Goal: Task Accomplishment & Management: Use online tool/utility

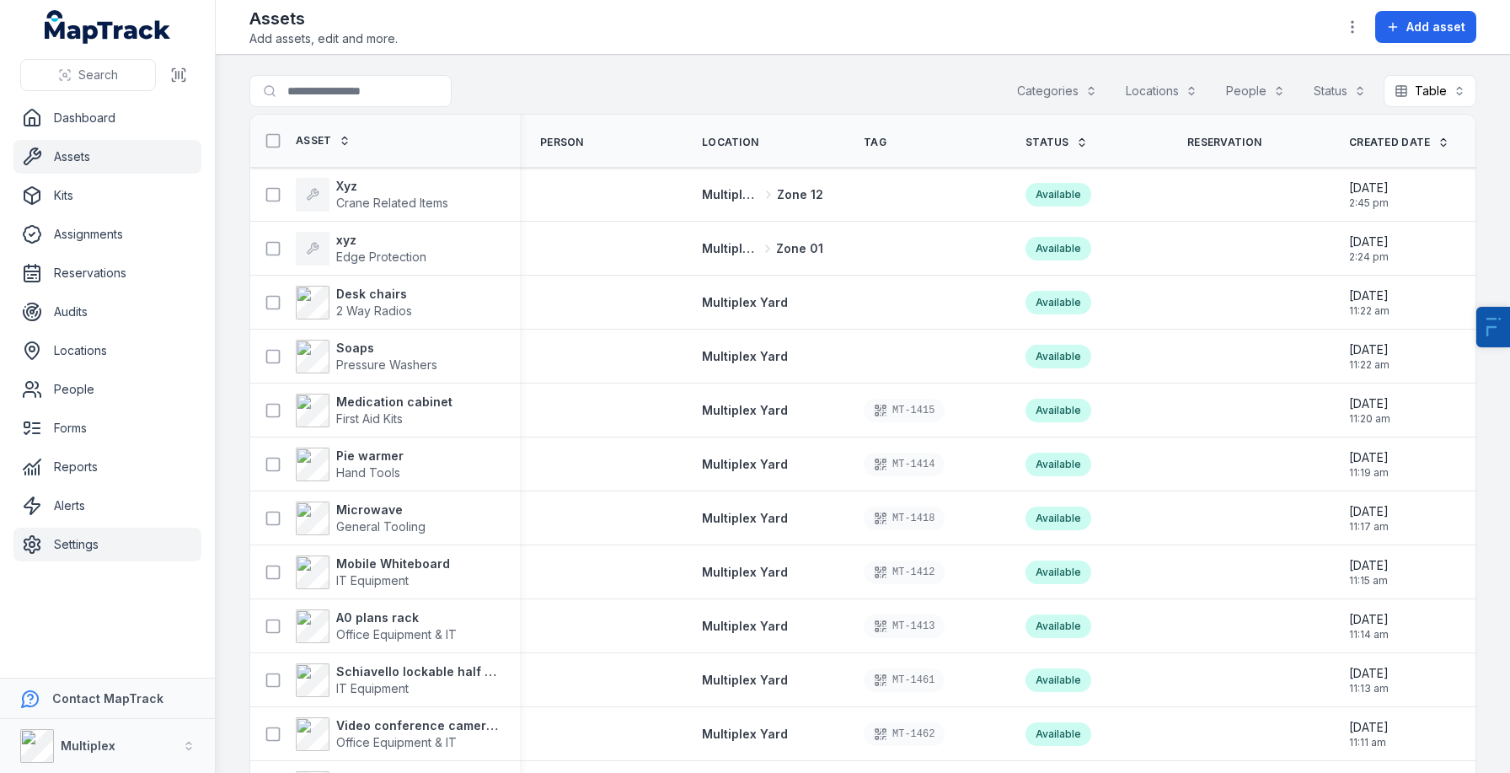
click at [121, 541] on link "Settings" at bounding box center [107, 545] width 188 height 34
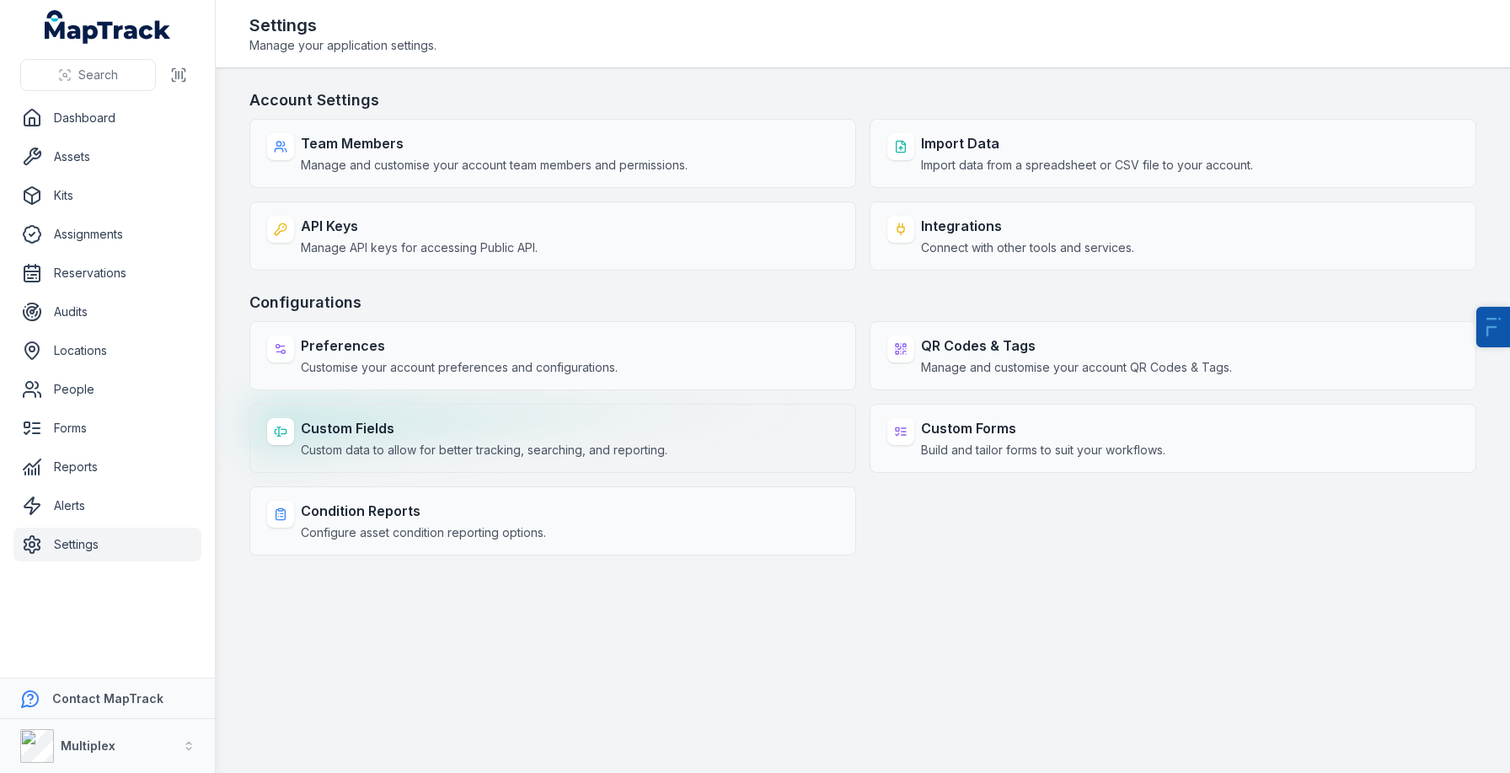
click at [496, 454] on span "Custom data to allow for better tracking, searching, and reporting." at bounding box center [484, 450] width 367 height 17
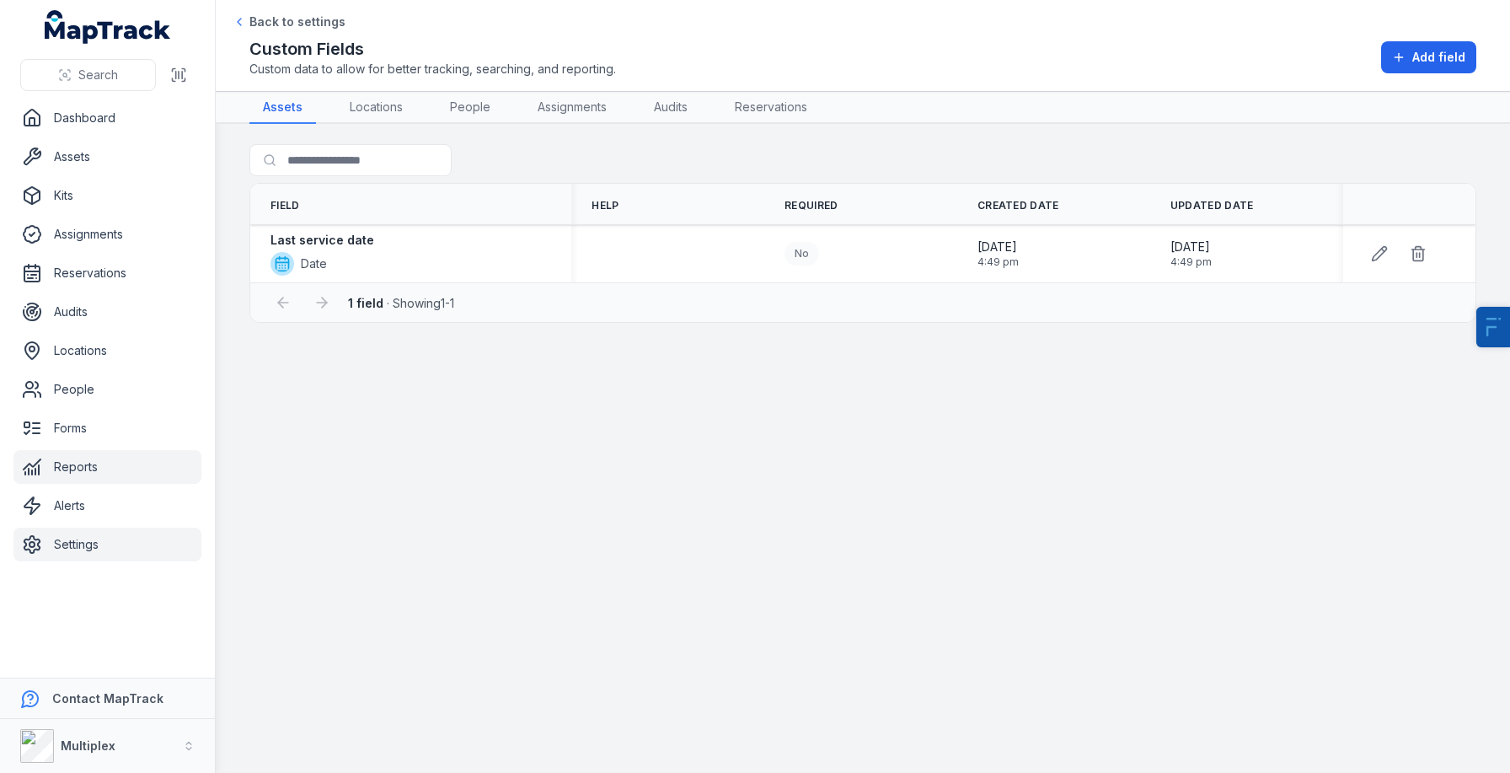
click at [99, 463] on link "Reports" at bounding box center [107, 467] width 188 height 34
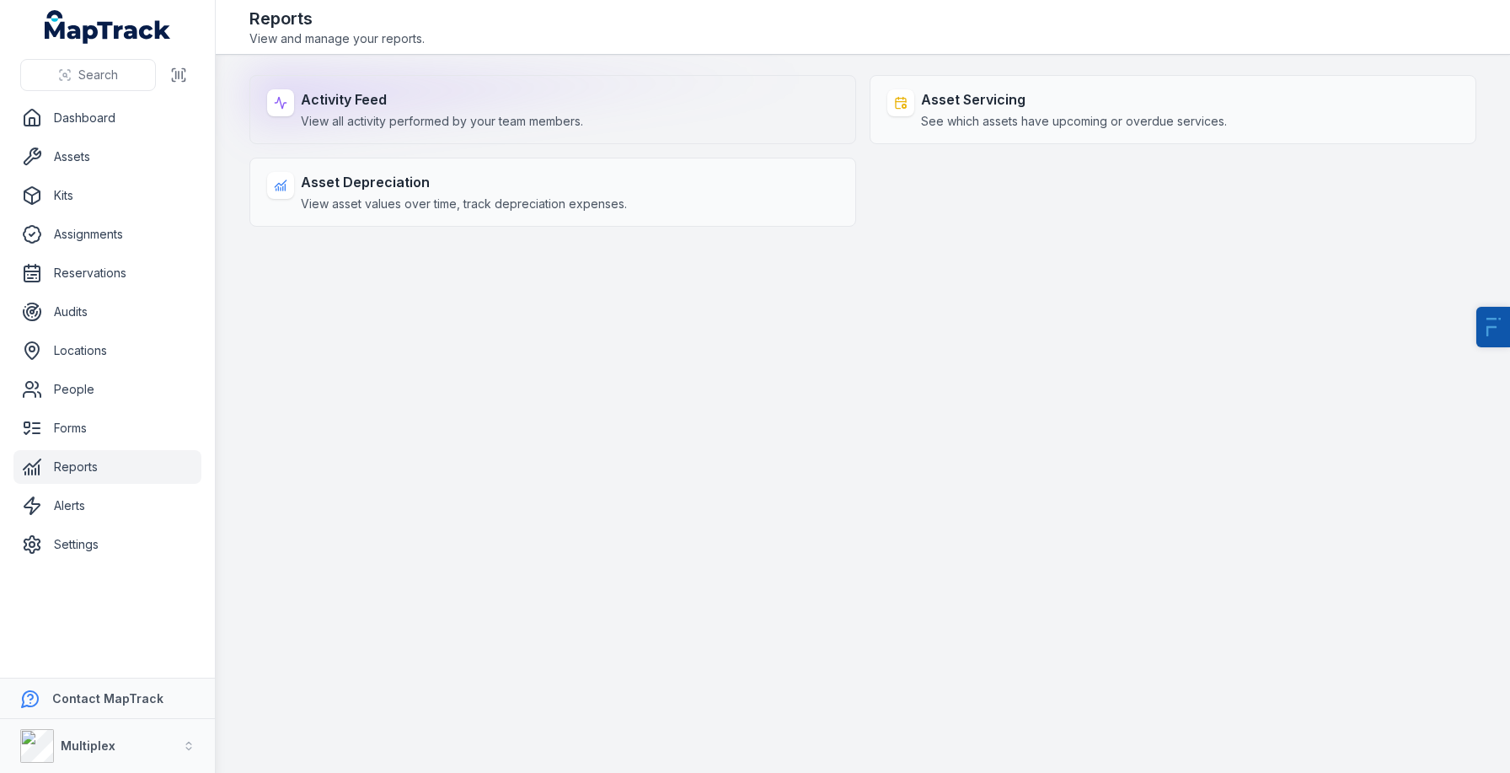
click at [395, 94] on strong "Activity Feed" at bounding box center [442, 99] width 282 height 20
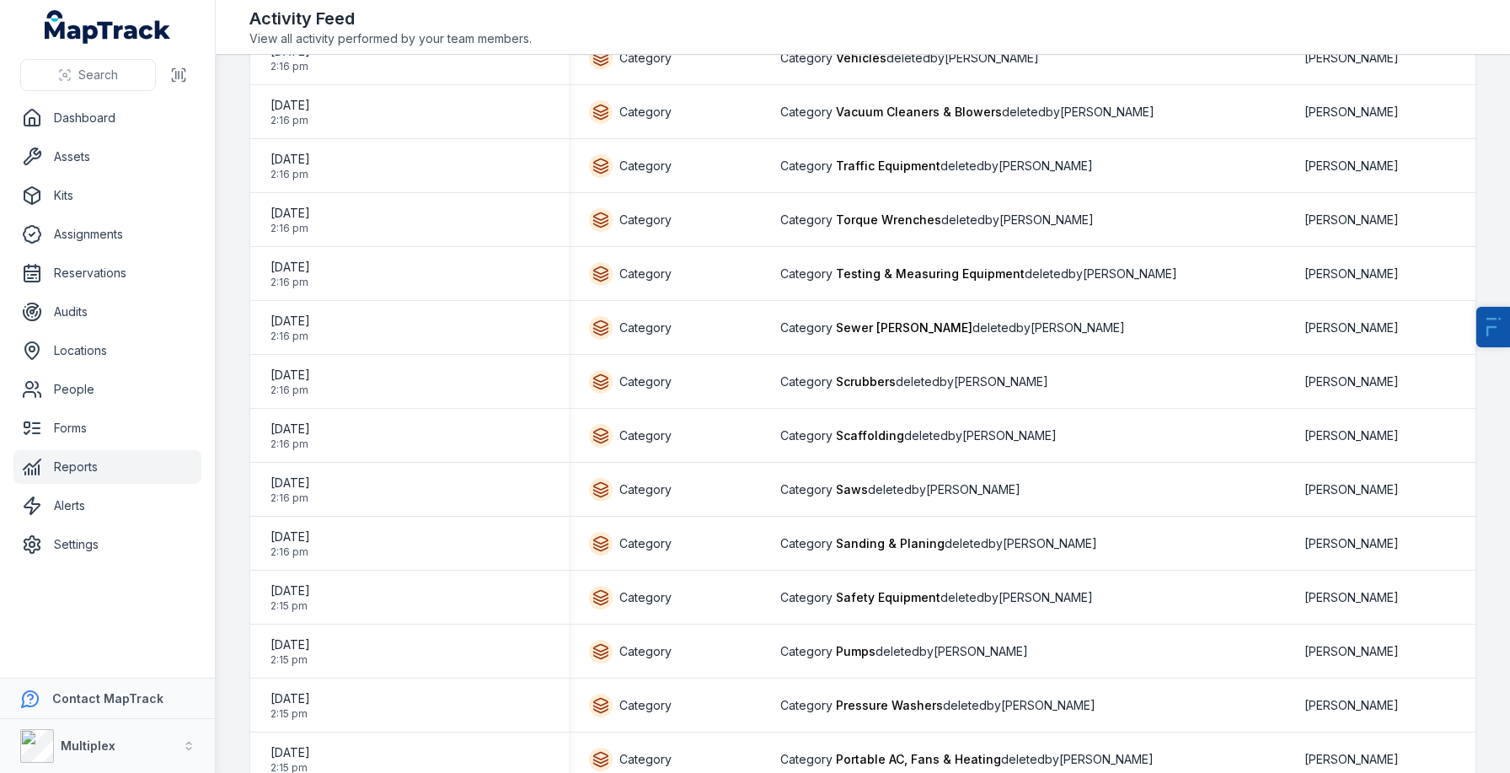
scroll to position [2155, 0]
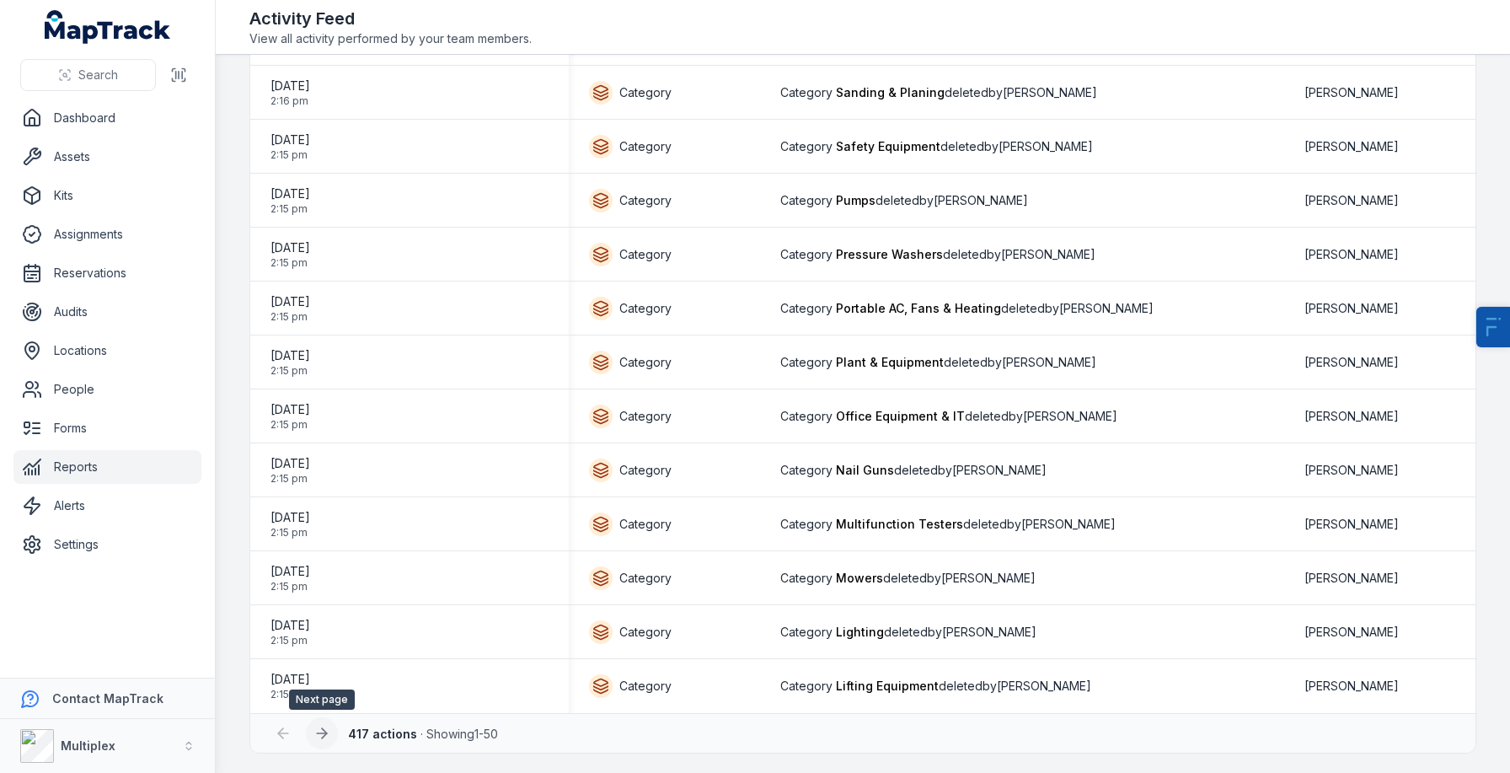
click at [330, 738] on button at bounding box center [322, 733] width 32 height 32
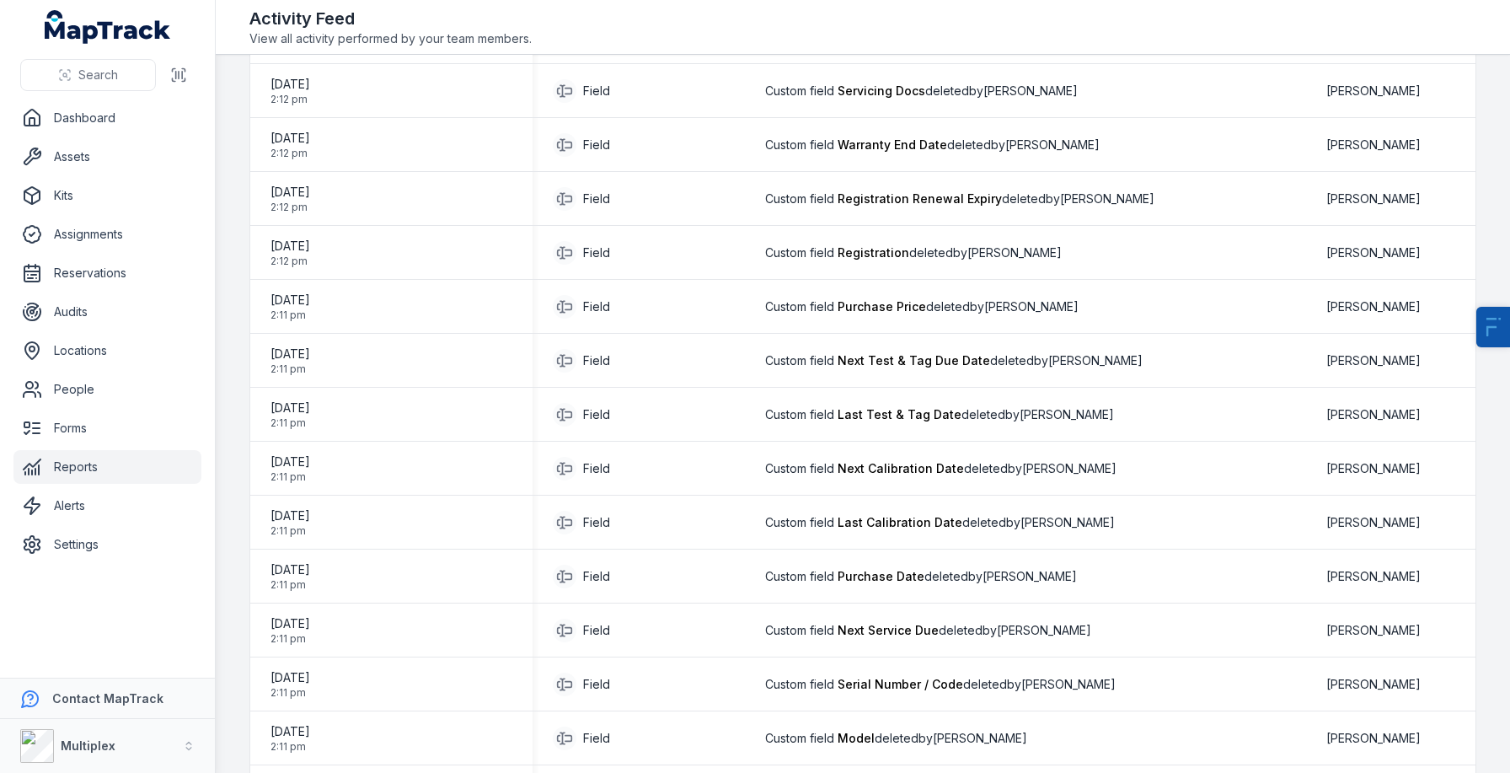
scroll to position [1454, 0]
click at [88, 150] on link "Assets" at bounding box center [107, 157] width 188 height 34
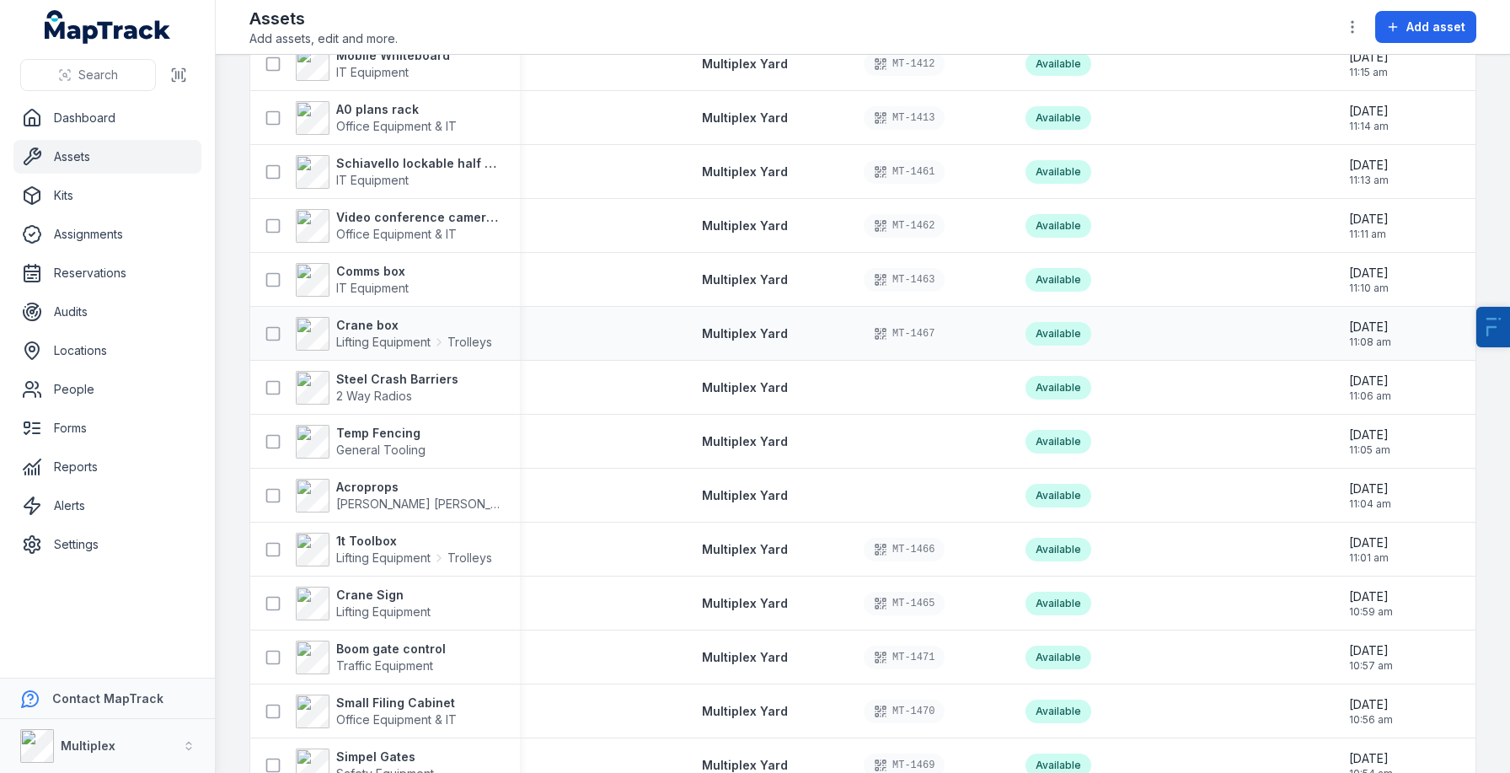
scroll to position [540, 0]
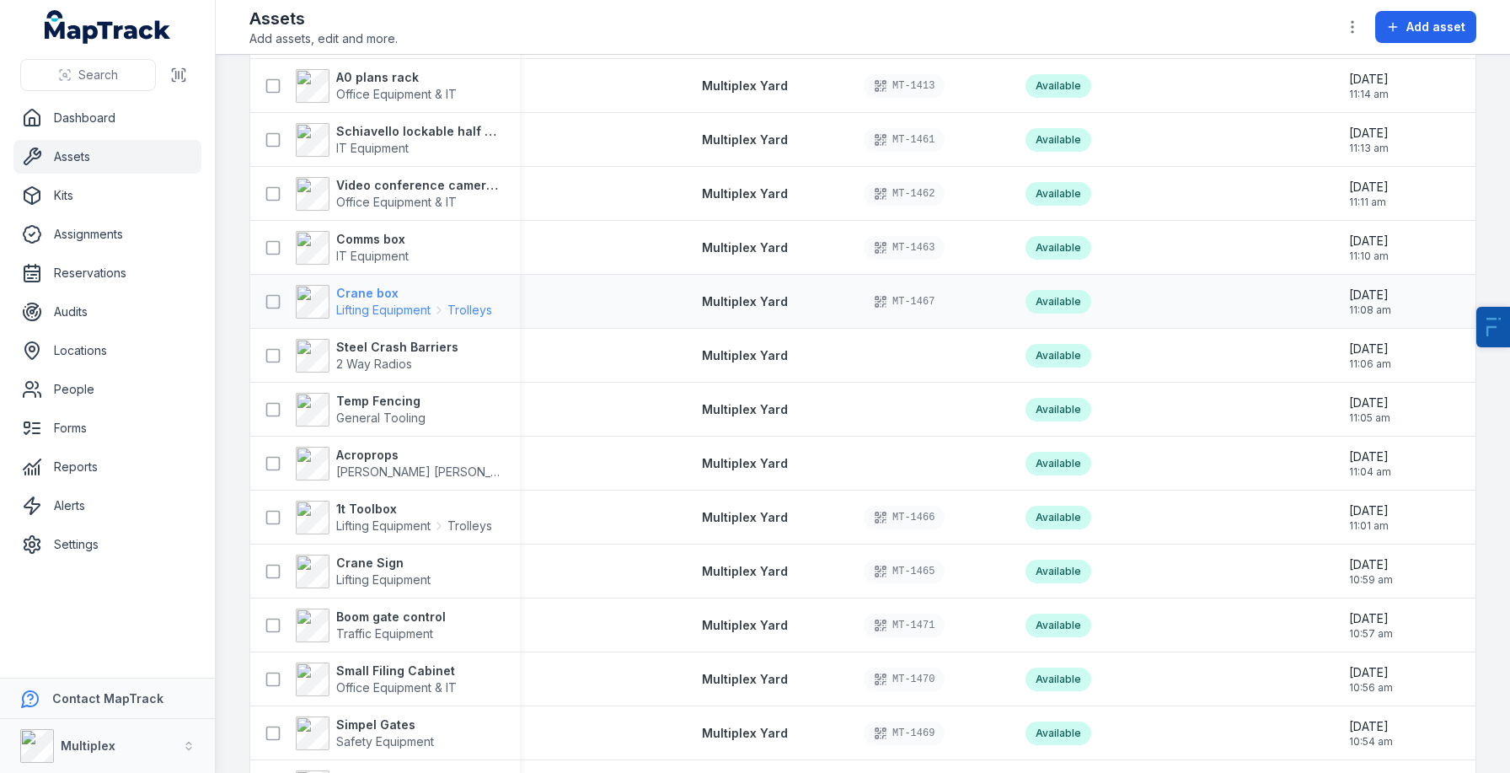
click at [373, 308] on span "Lifting Equipment" at bounding box center [383, 310] width 94 height 17
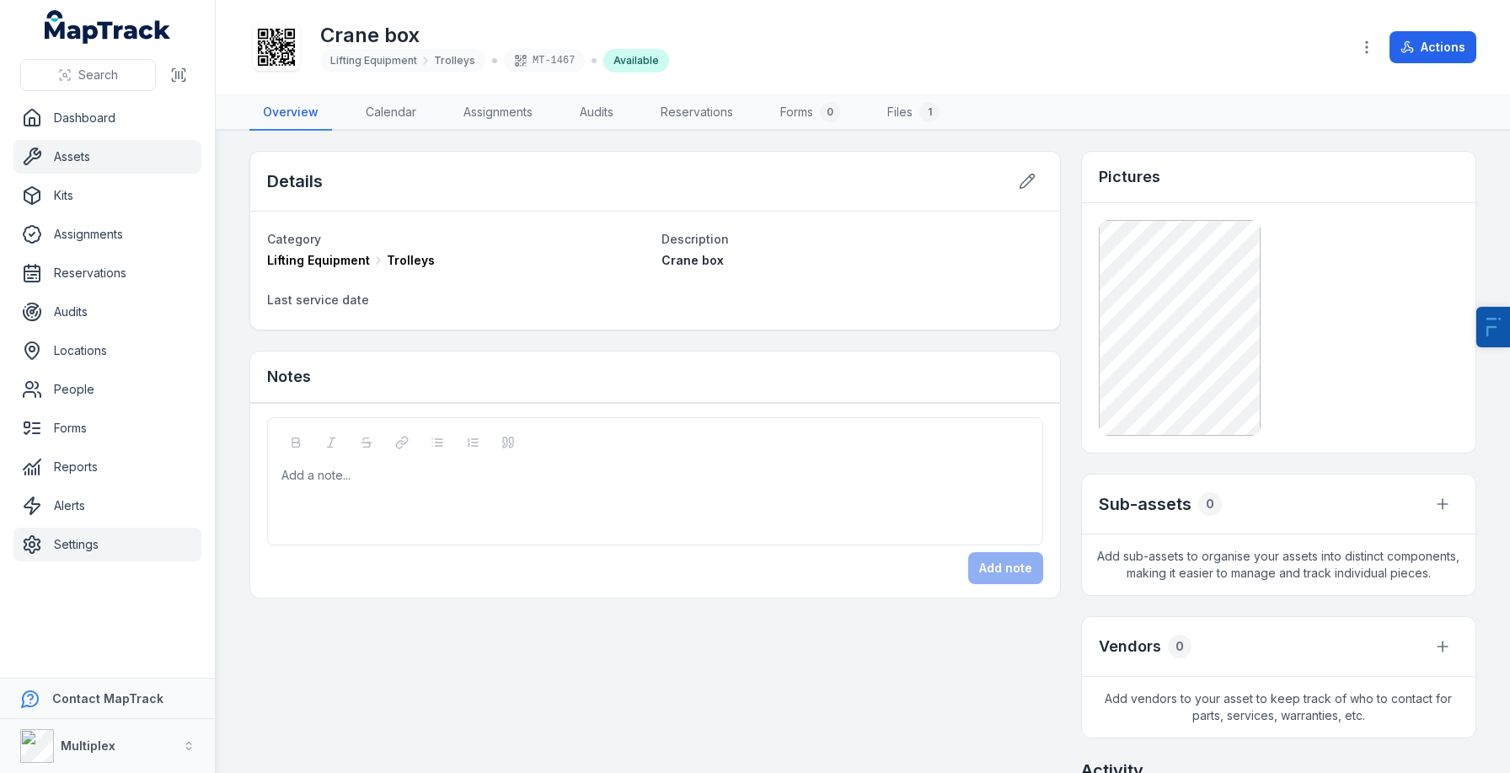
click at [125, 535] on link "Settings" at bounding box center [107, 545] width 188 height 34
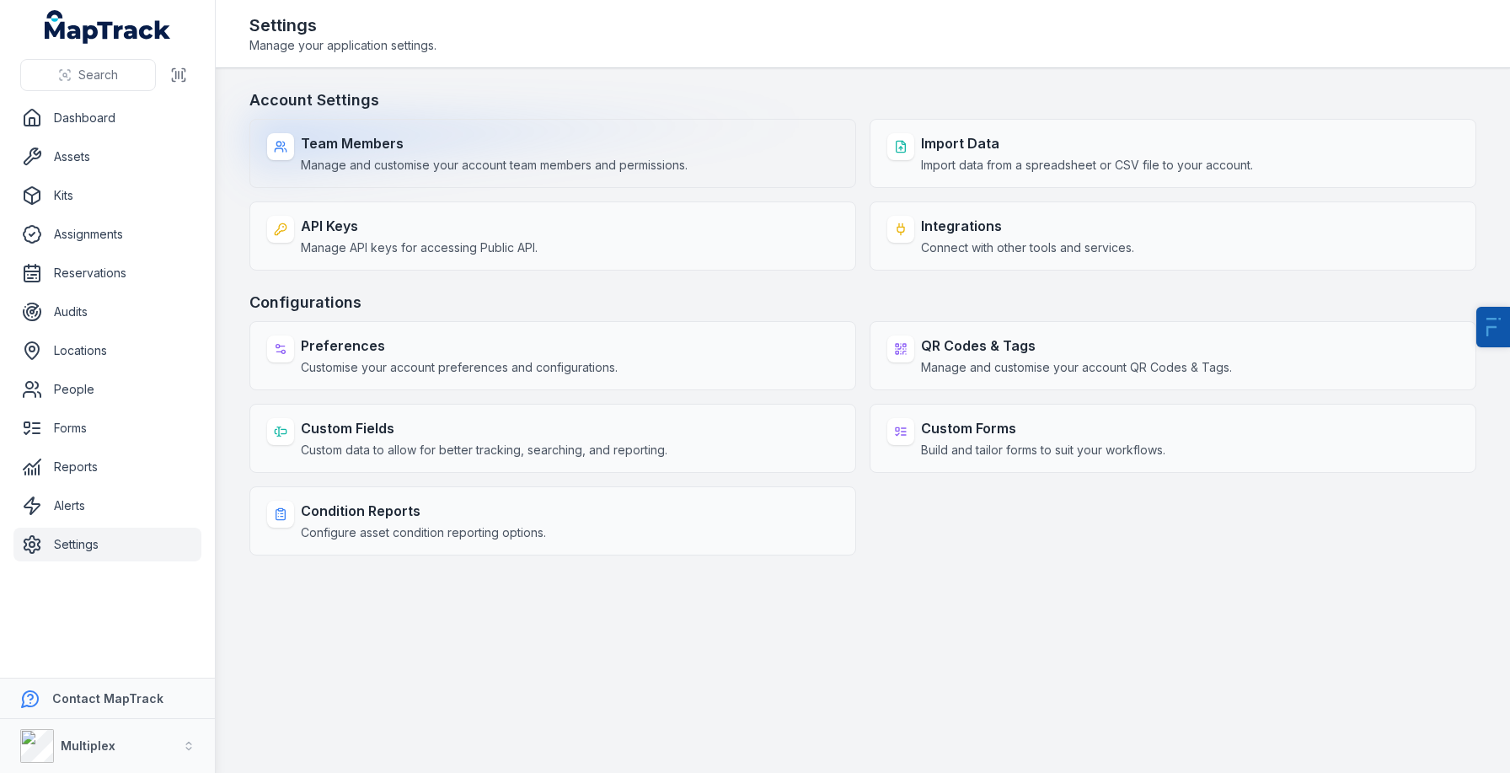
click at [472, 131] on div "Team Members Manage and customise your account team members and permissions." at bounding box center [552, 153] width 607 height 69
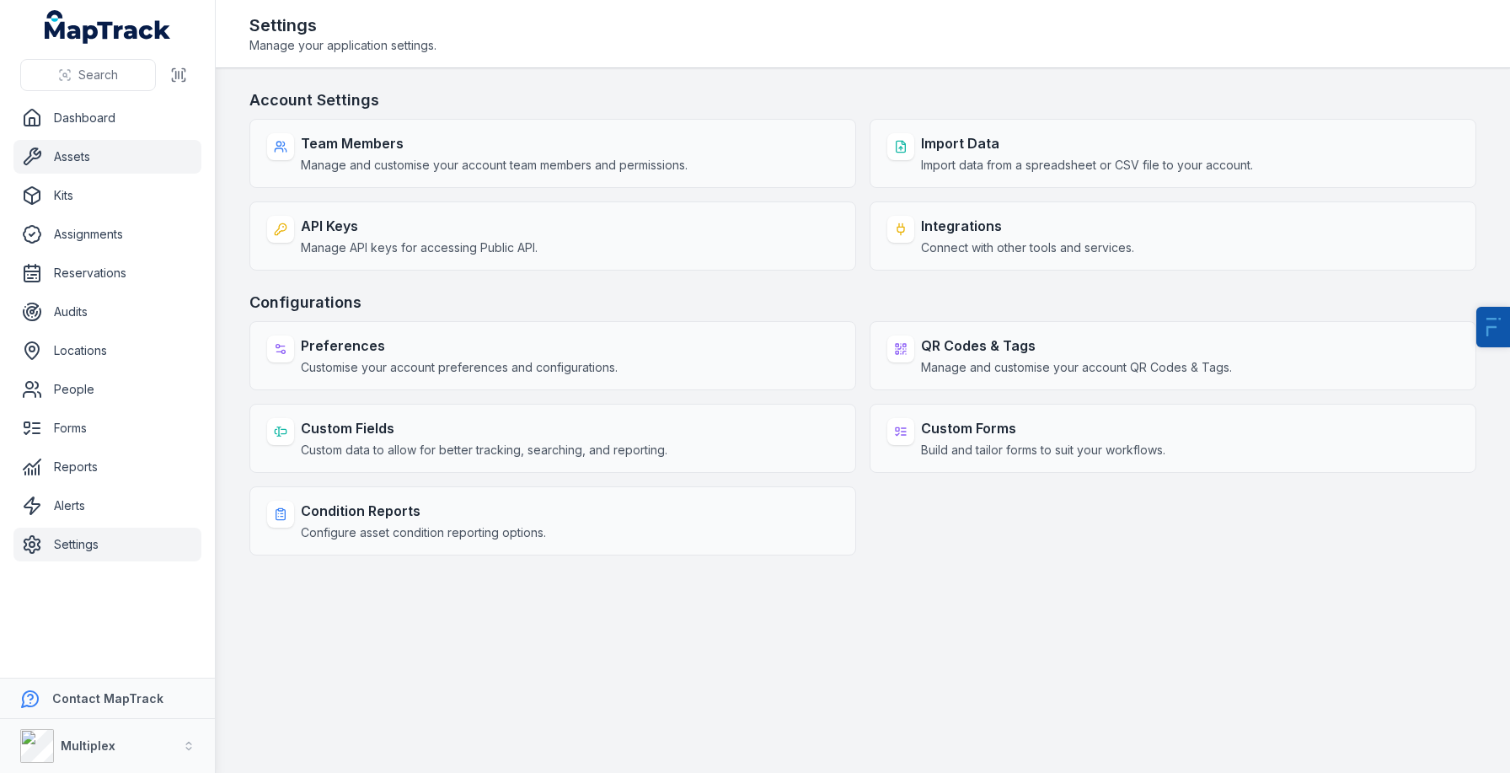
click at [88, 156] on link "Assets" at bounding box center [107, 157] width 188 height 34
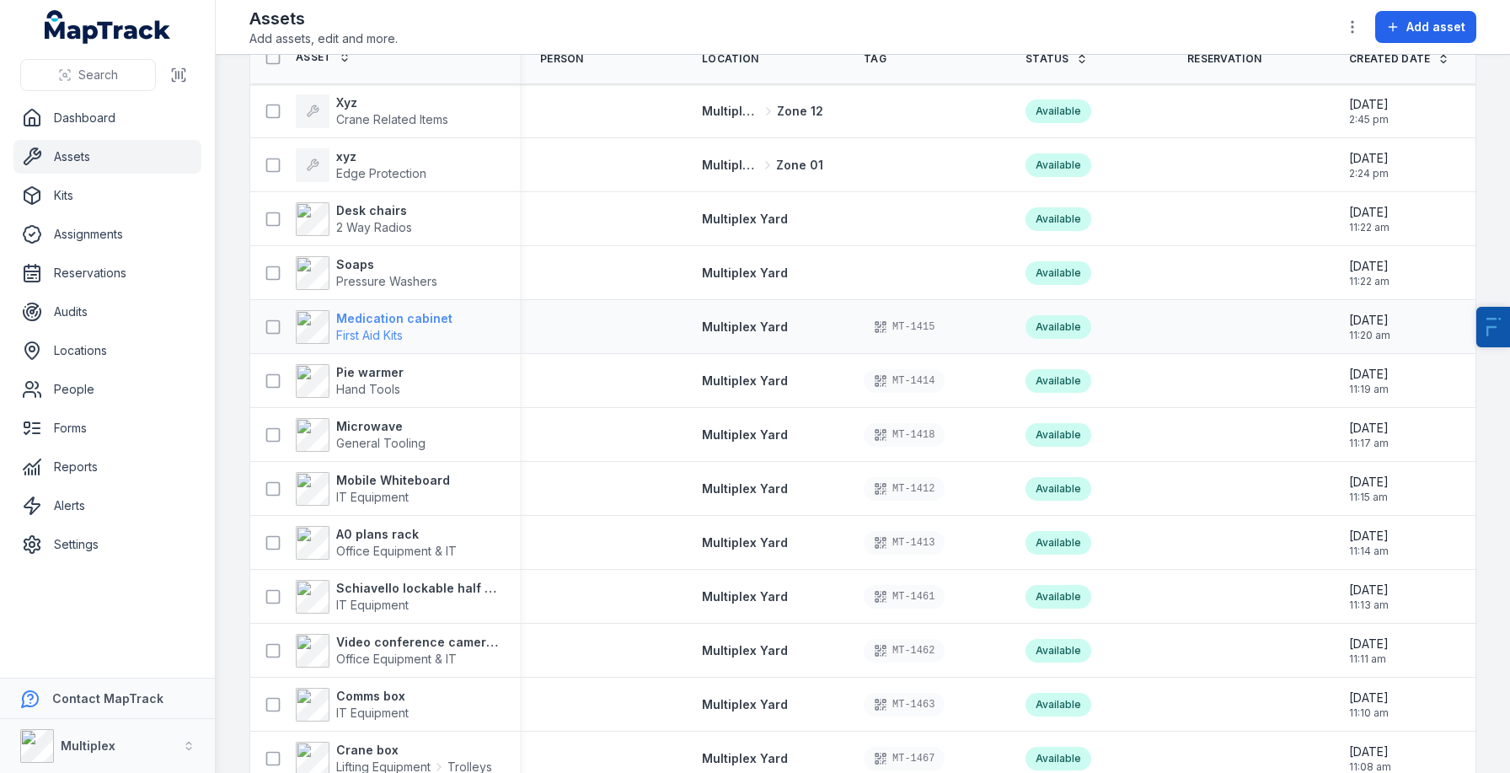
scroll to position [110, 0]
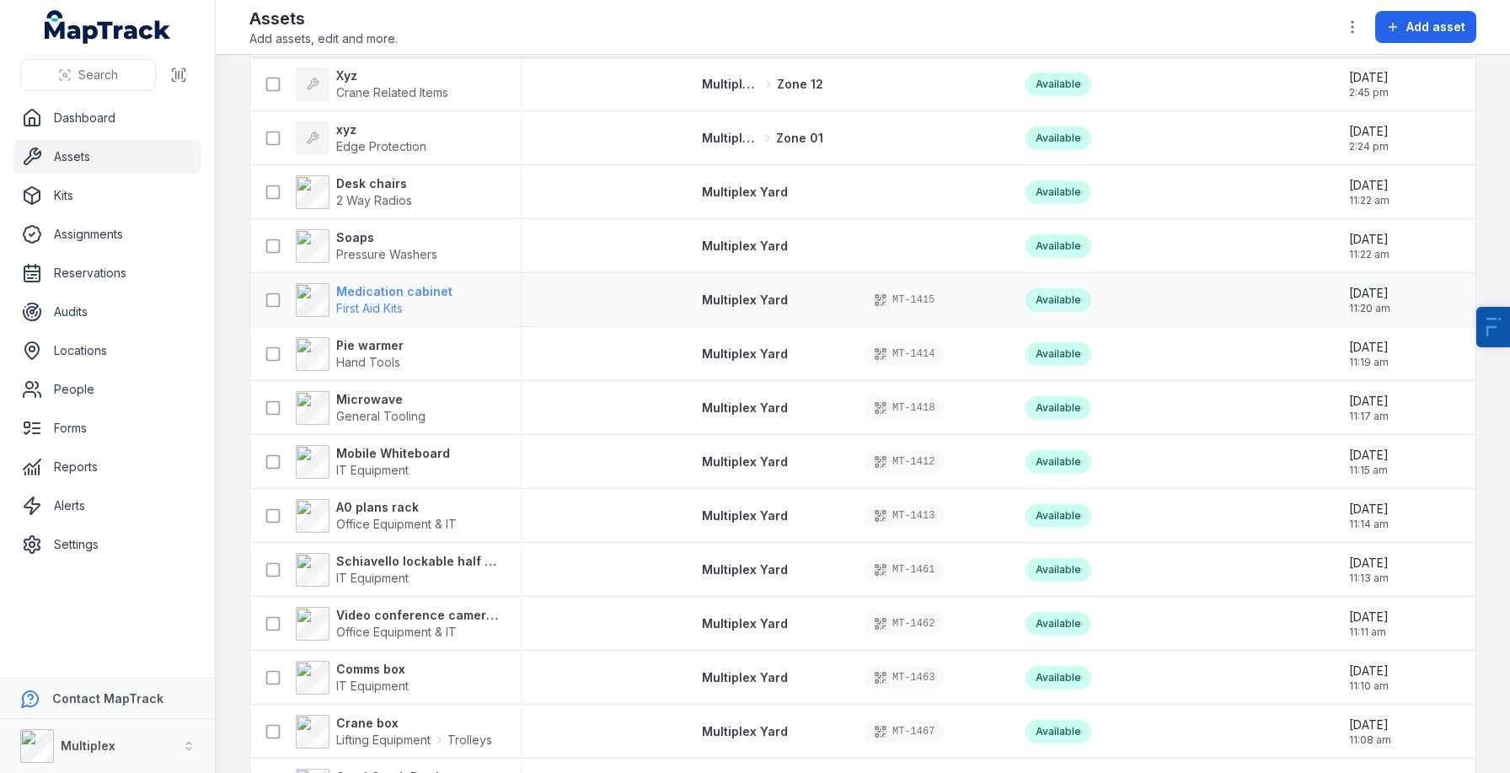
click at [356, 290] on strong "Medication cabinet" at bounding box center [394, 291] width 116 height 17
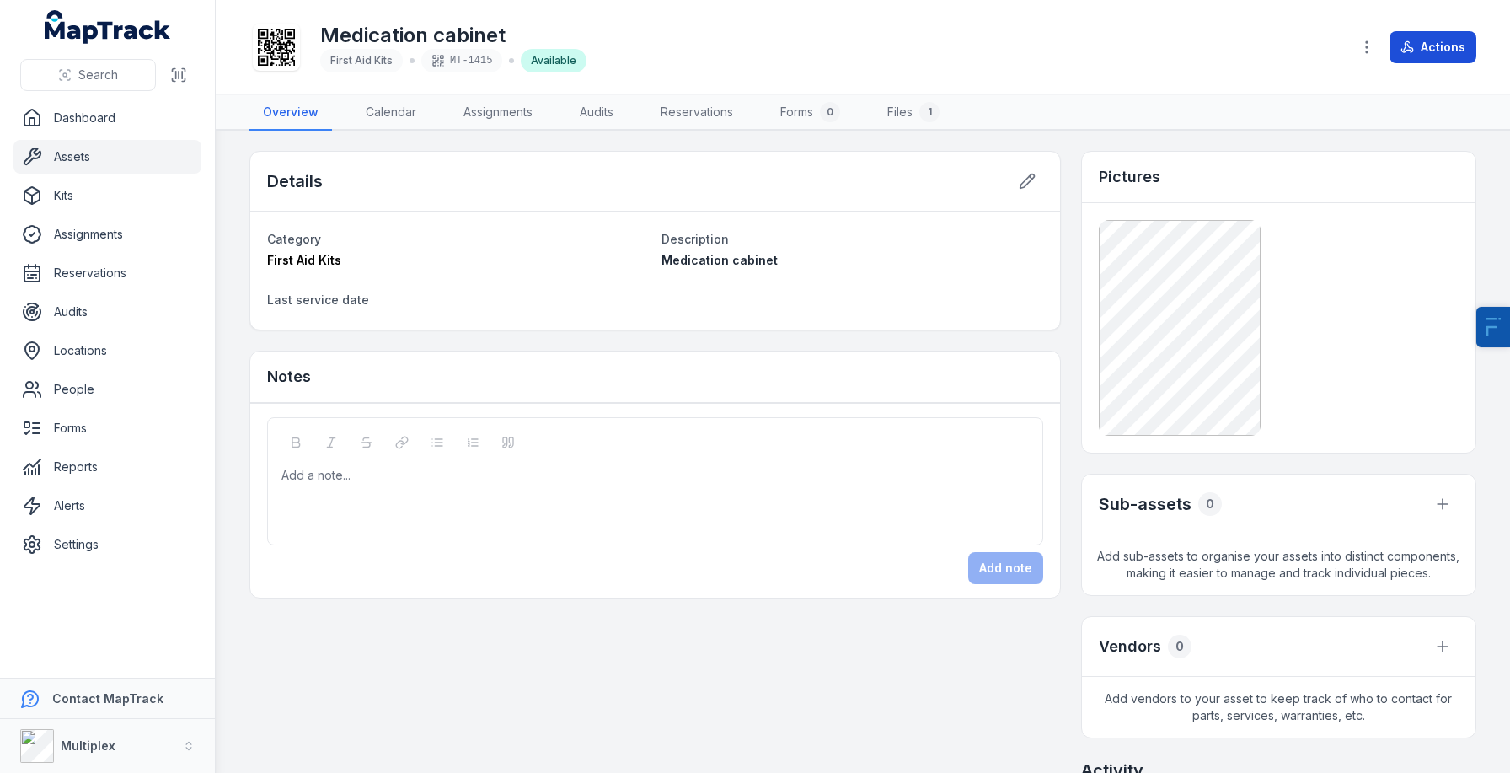
click at [1430, 49] on button "Actions" at bounding box center [1433, 47] width 87 height 32
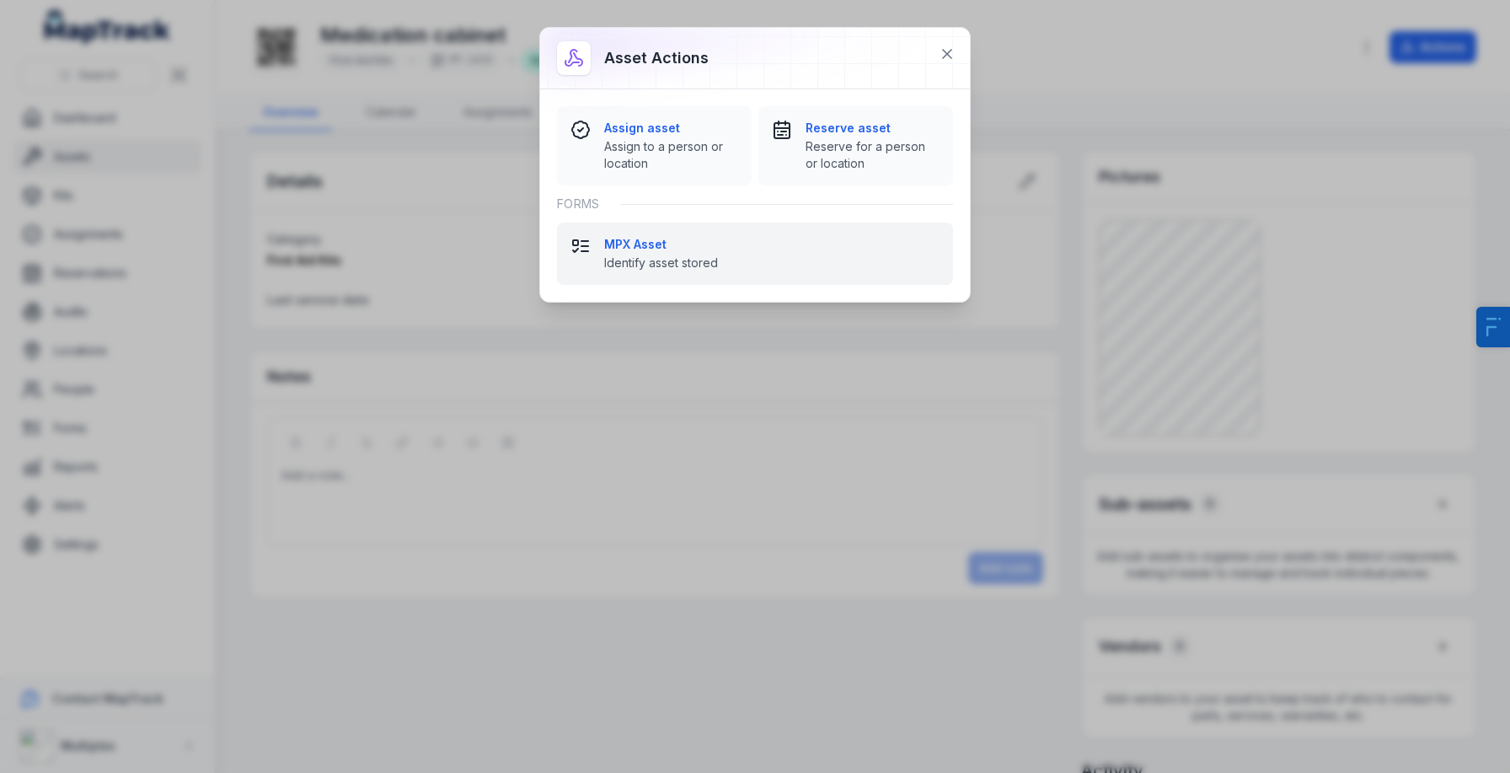
click at [663, 236] on strong "MPX Asset" at bounding box center [771, 244] width 335 height 17
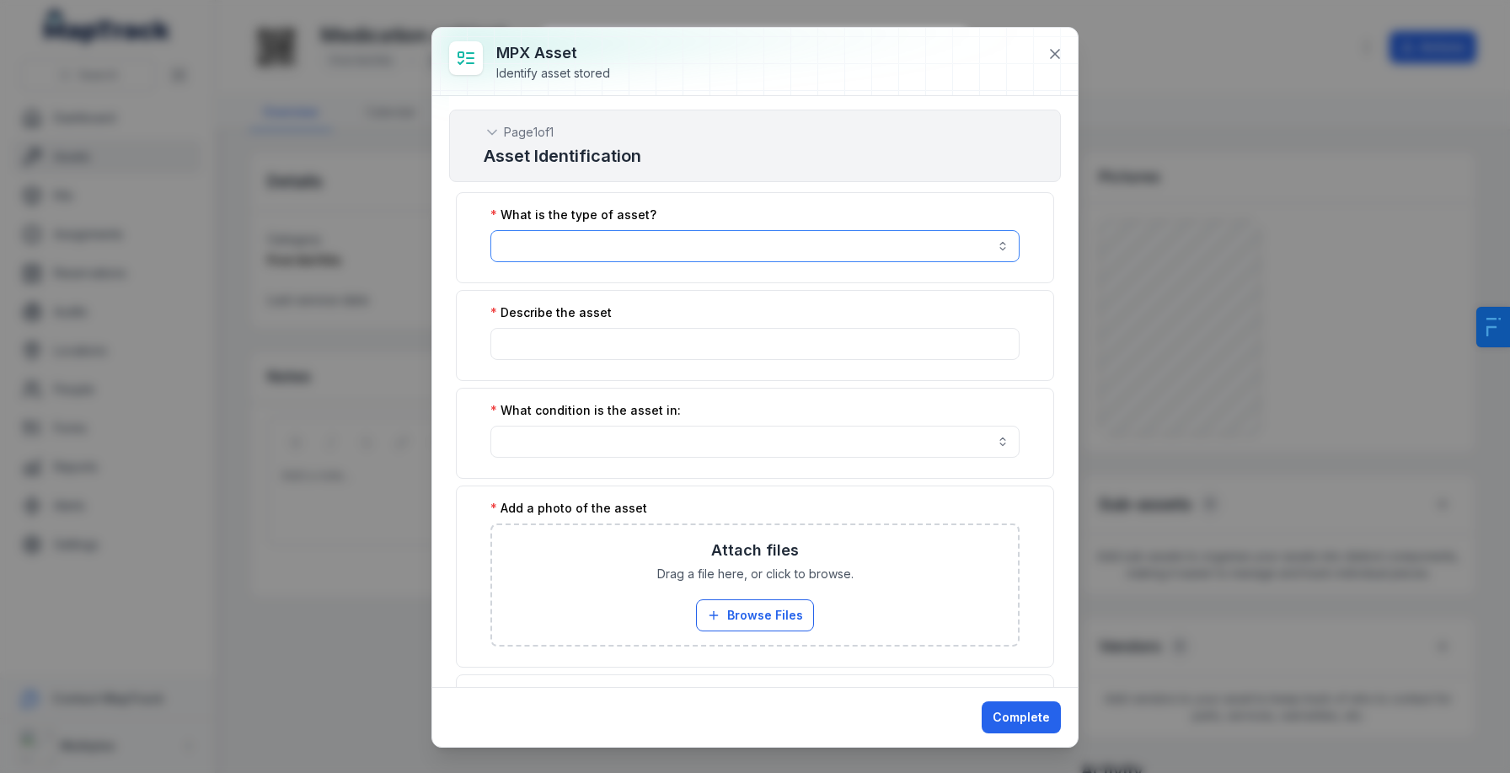
click at [670, 247] on button "button" at bounding box center [755, 246] width 529 height 32
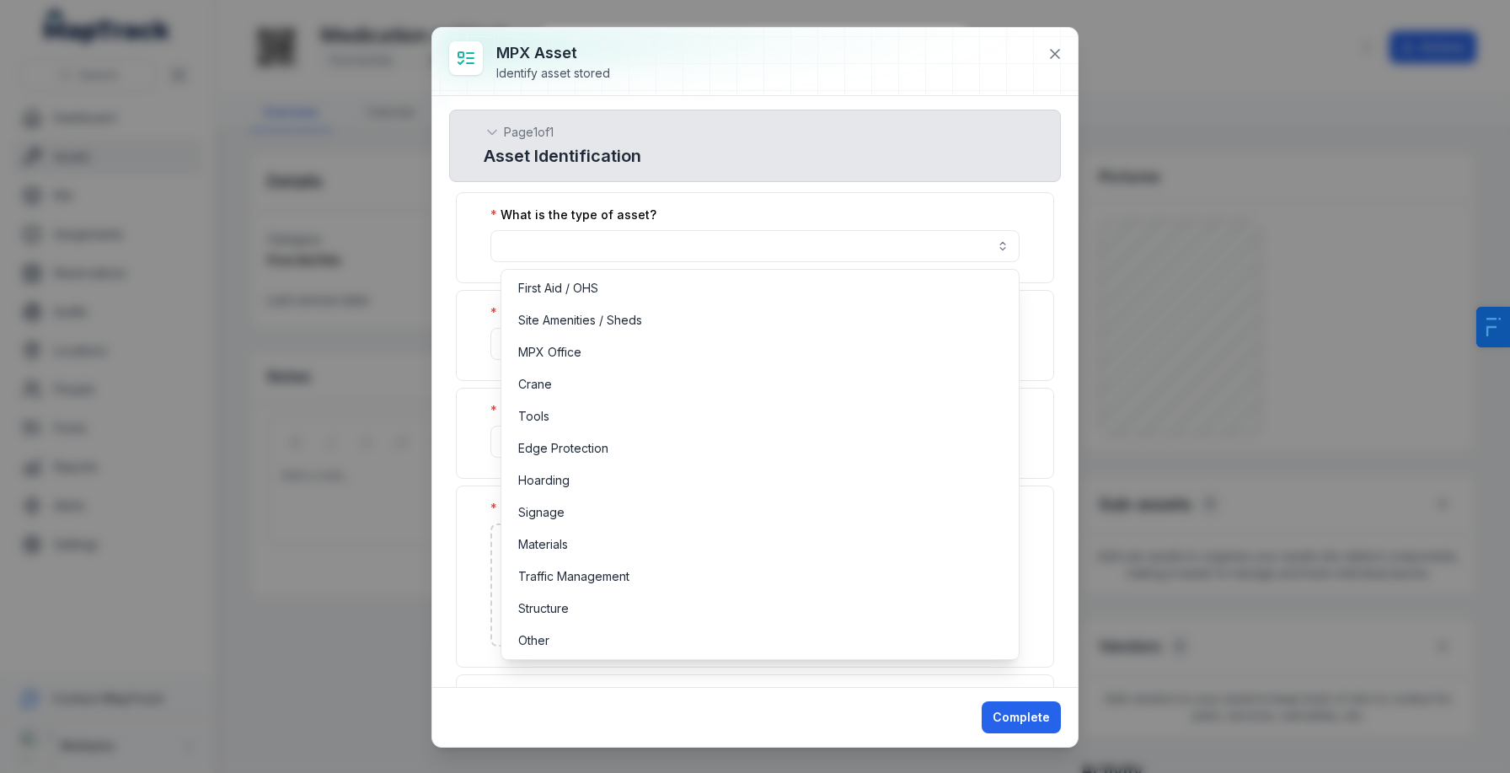
drag, startPoint x: 832, startPoint y: 128, endPoint x: 842, endPoint y: 126, distance: 10.4
click at [834, 126] on div "Page 1 of 1 Asset Identification What is the type of asset? Describe the asset …" at bounding box center [755, 439] width 612 height 686
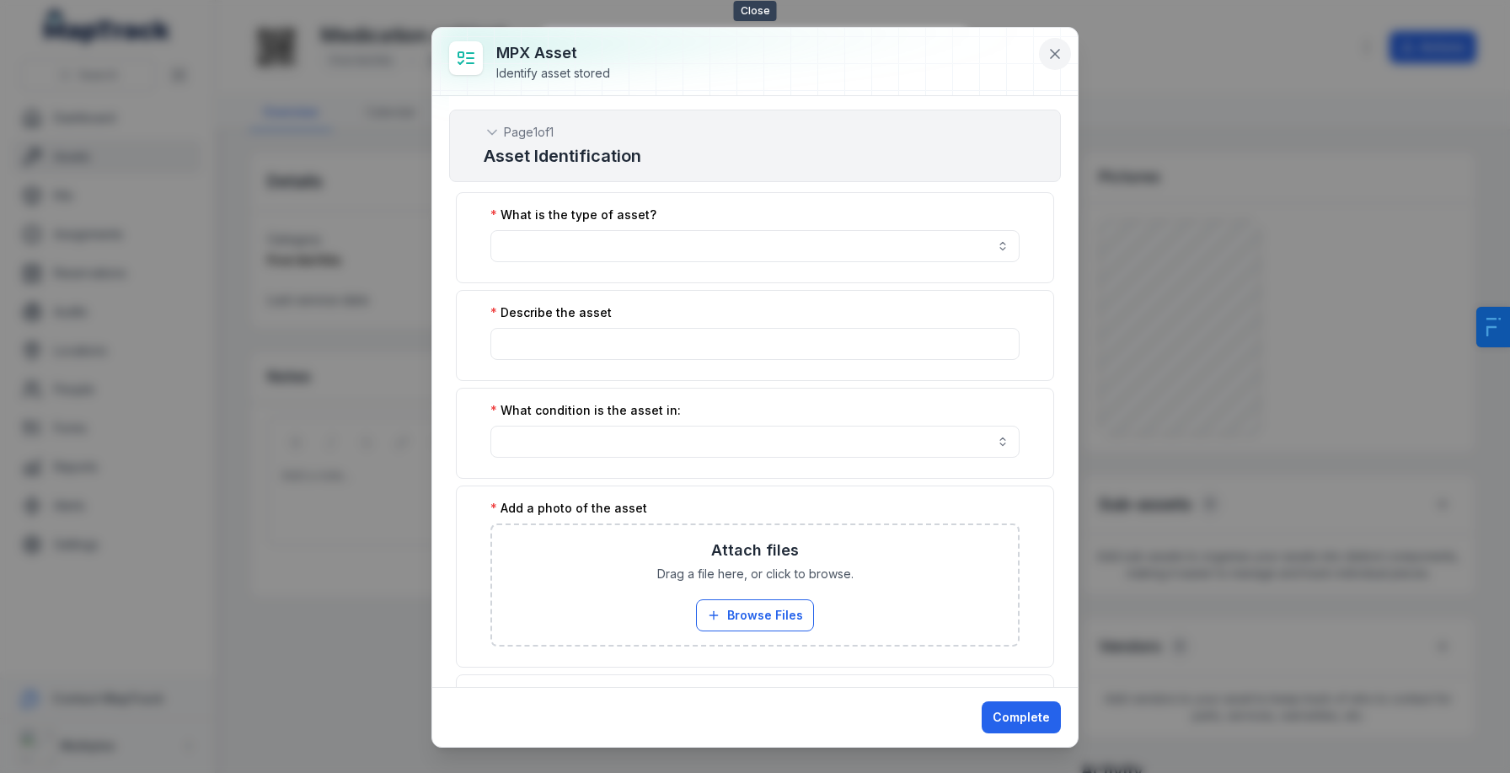
click at [1060, 56] on icon at bounding box center [1055, 54] width 17 height 17
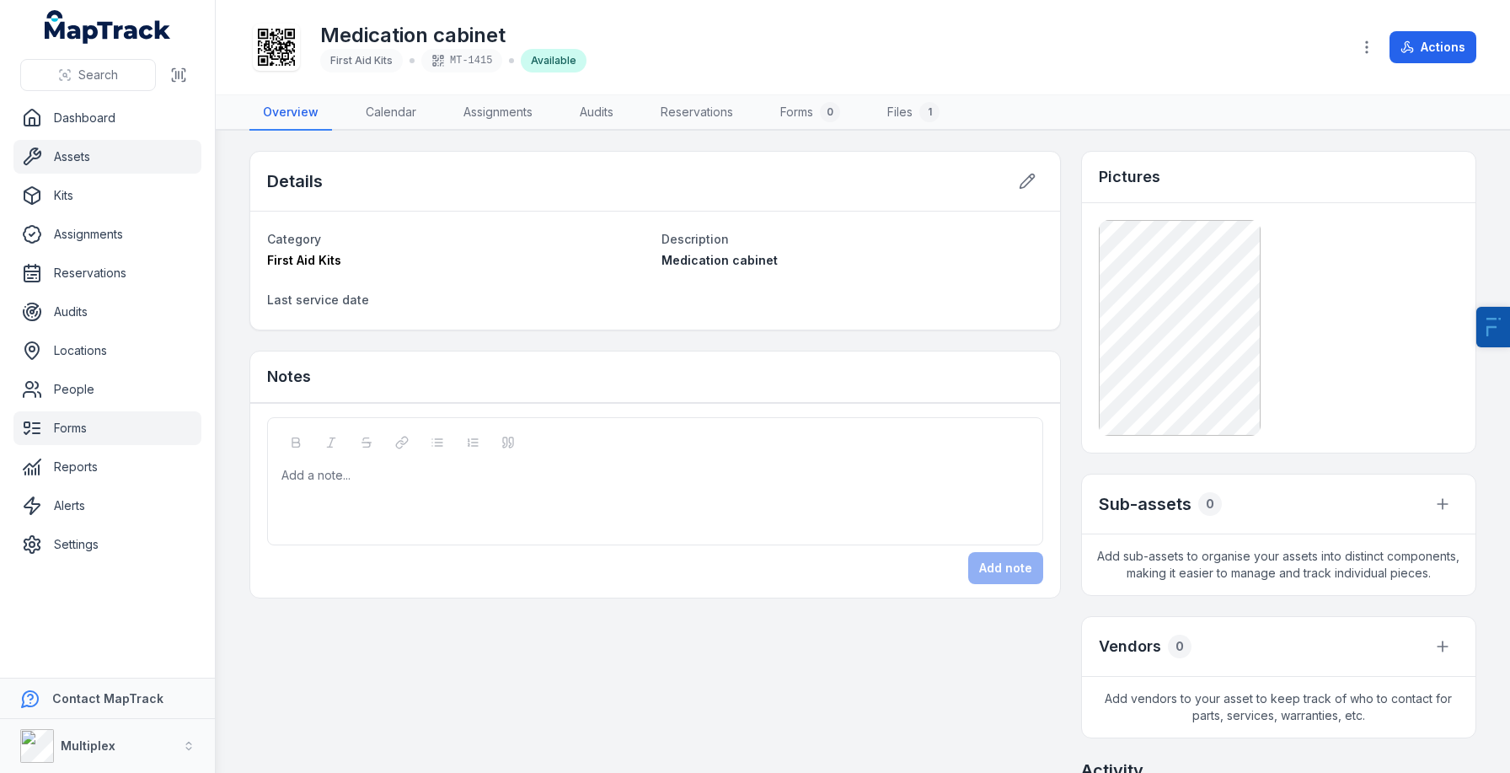
click at [110, 430] on link "Forms" at bounding box center [107, 428] width 188 height 34
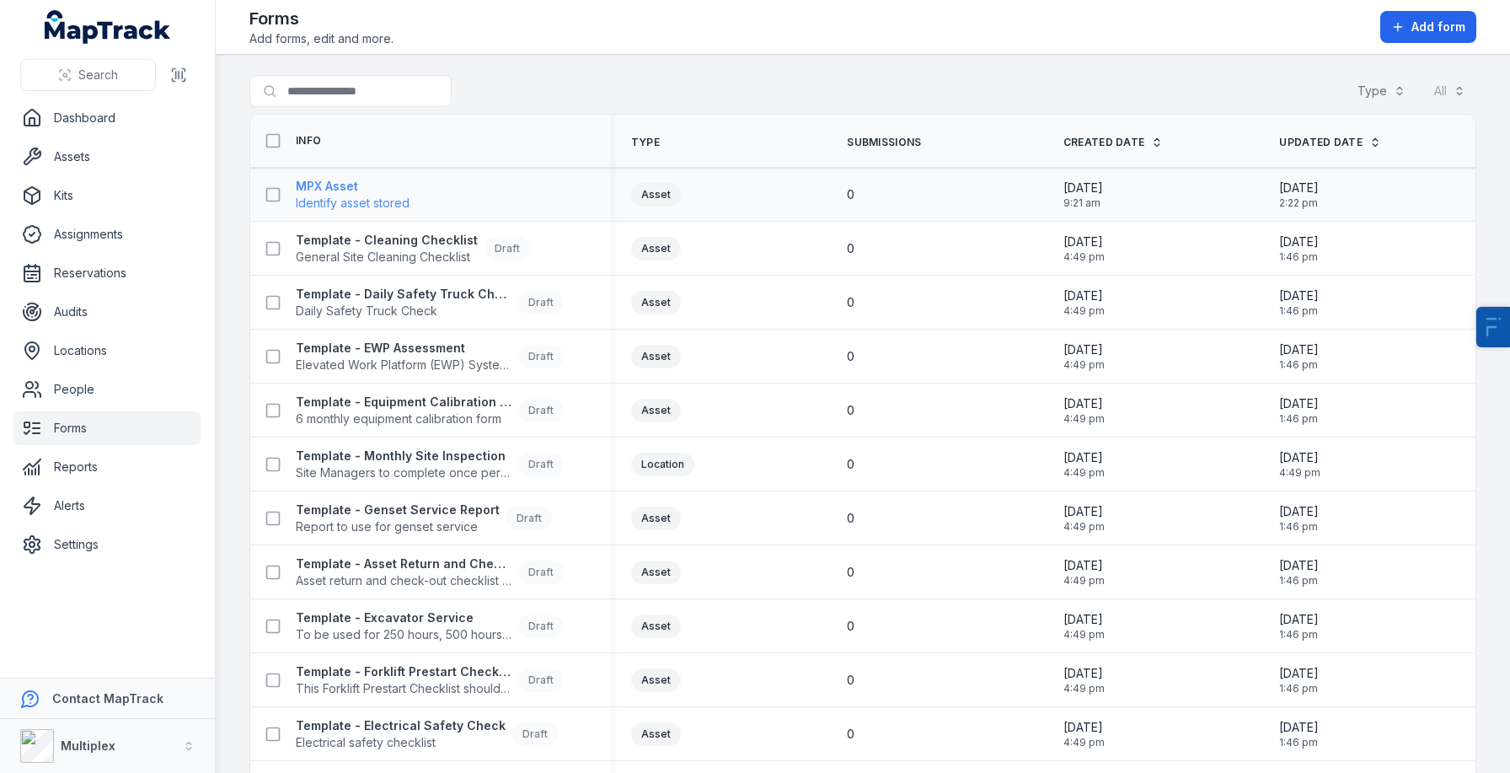
click at [339, 185] on strong "MPX Asset" at bounding box center [353, 186] width 114 height 17
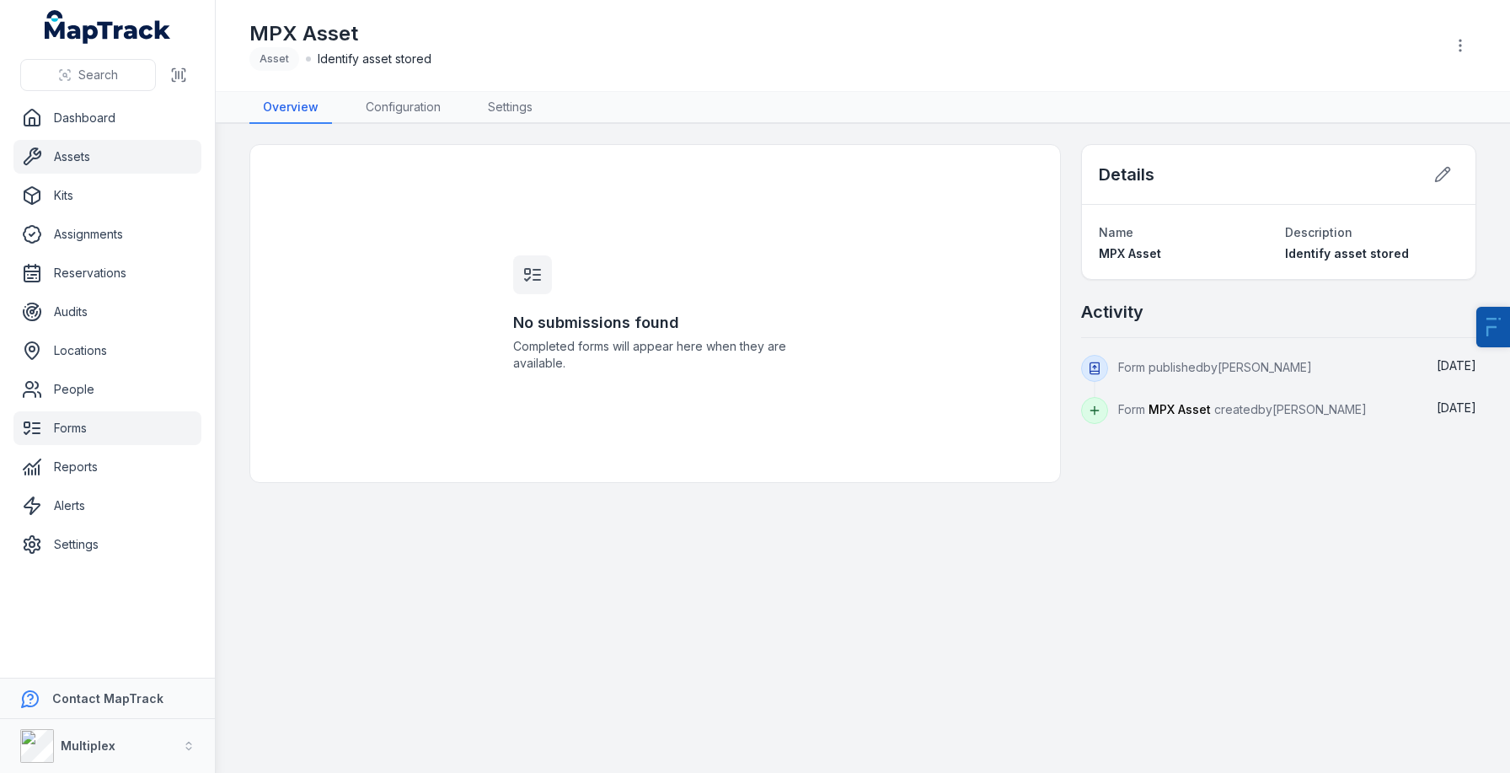
click at [128, 153] on link "Assets" at bounding box center [107, 157] width 188 height 34
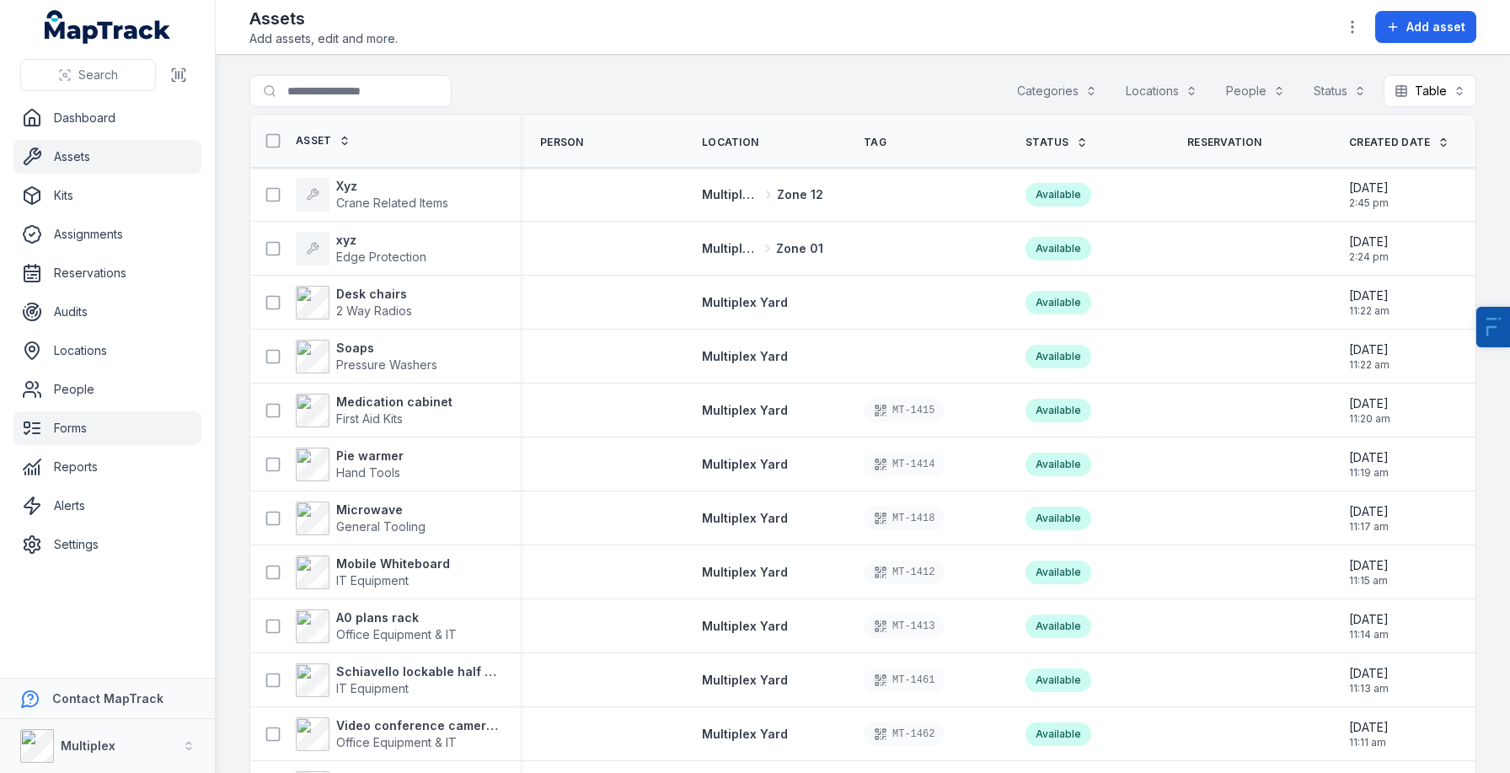
click at [99, 439] on link "Forms" at bounding box center [107, 428] width 188 height 34
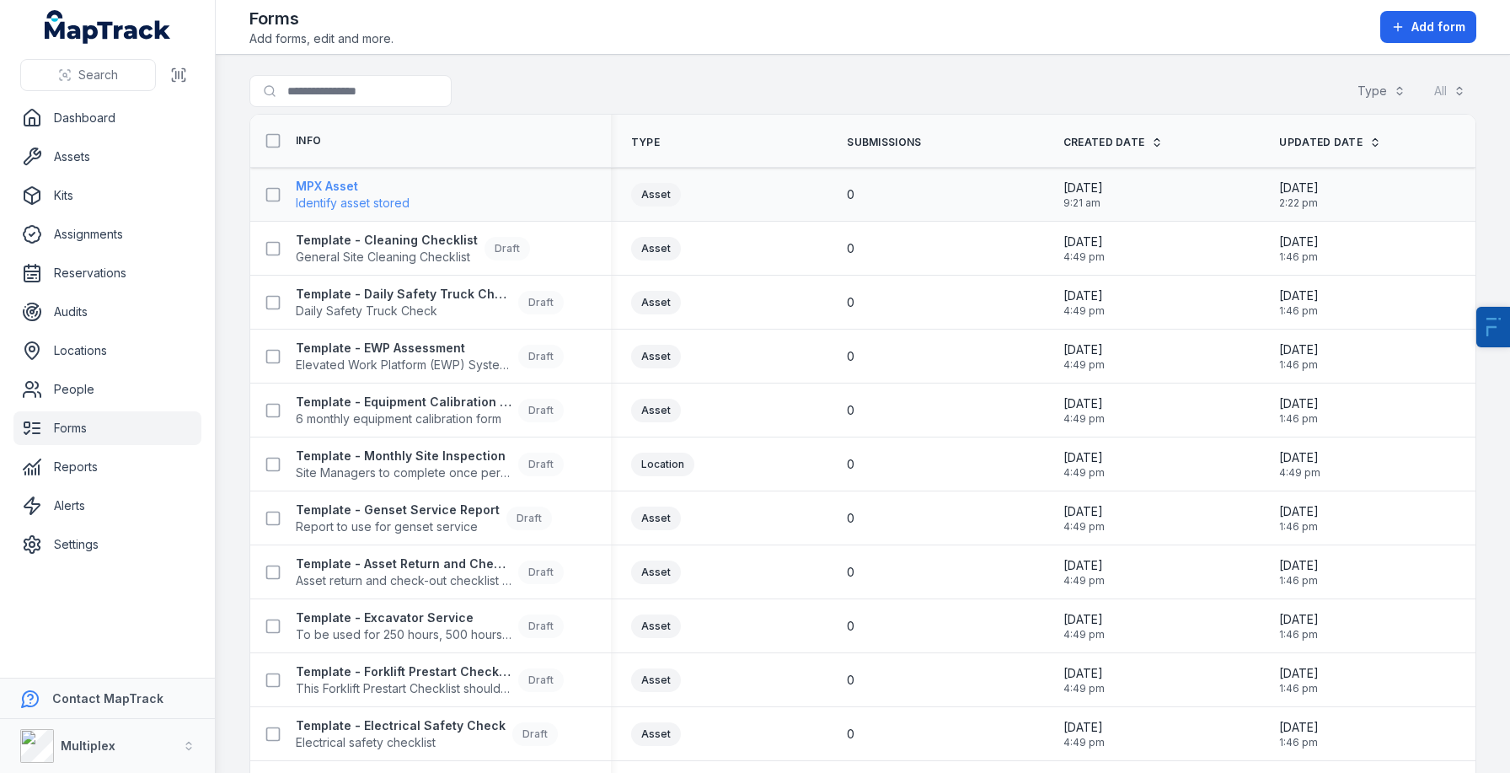
click at [355, 199] on span "Identify asset stored" at bounding box center [353, 203] width 114 height 17
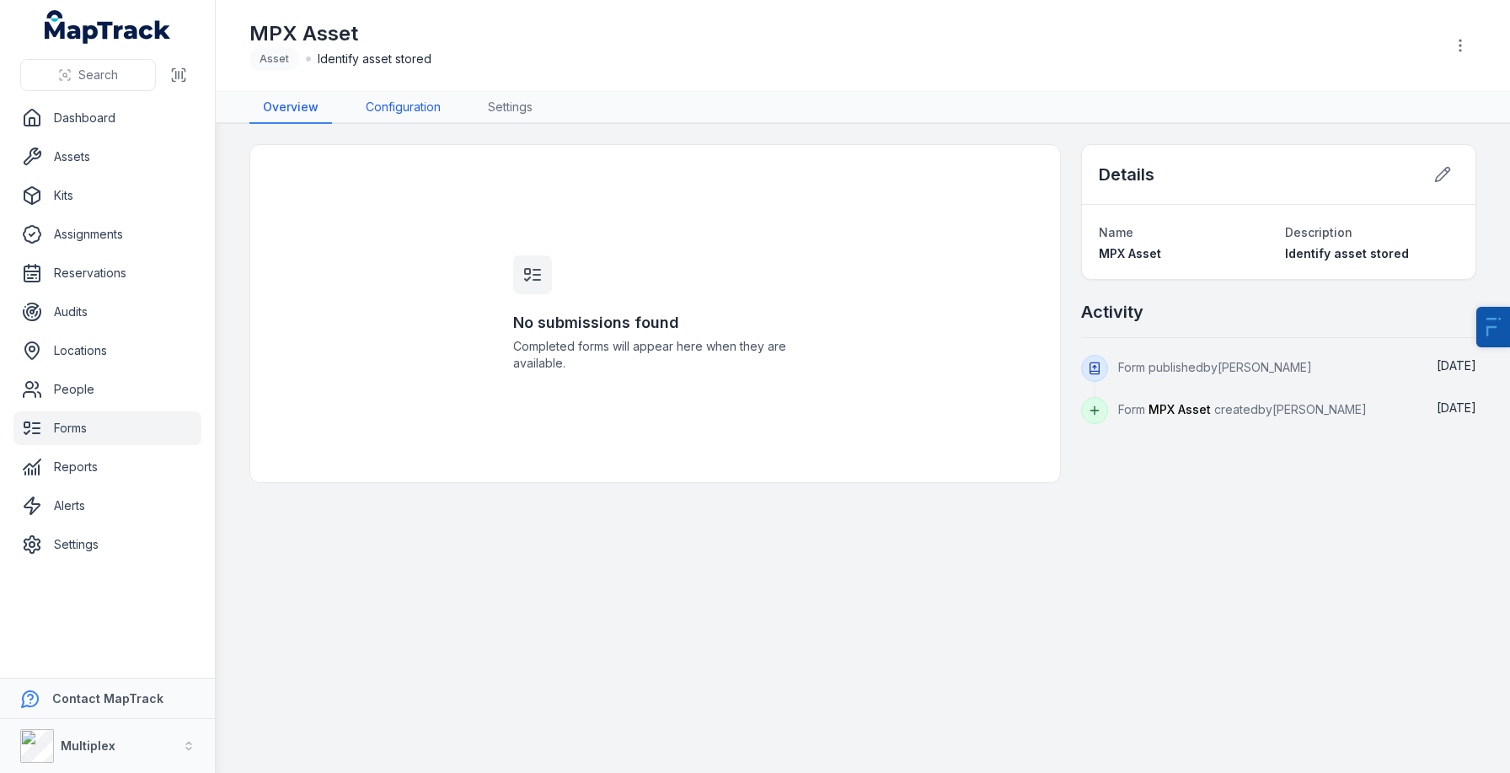
click at [410, 105] on link "Configuration" at bounding box center [403, 108] width 102 height 32
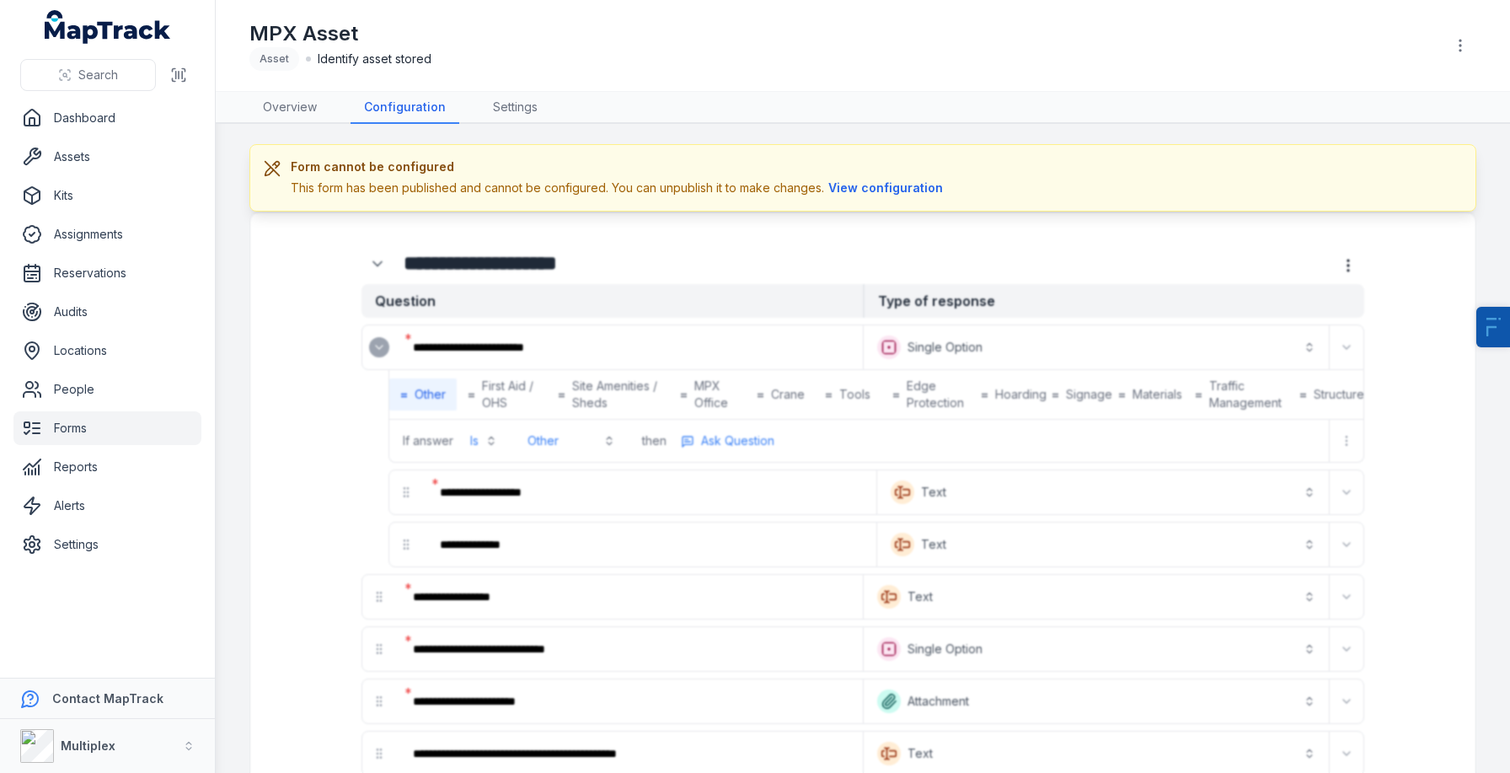
click at [72, 427] on link "Forms" at bounding box center [107, 428] width 188 height 34
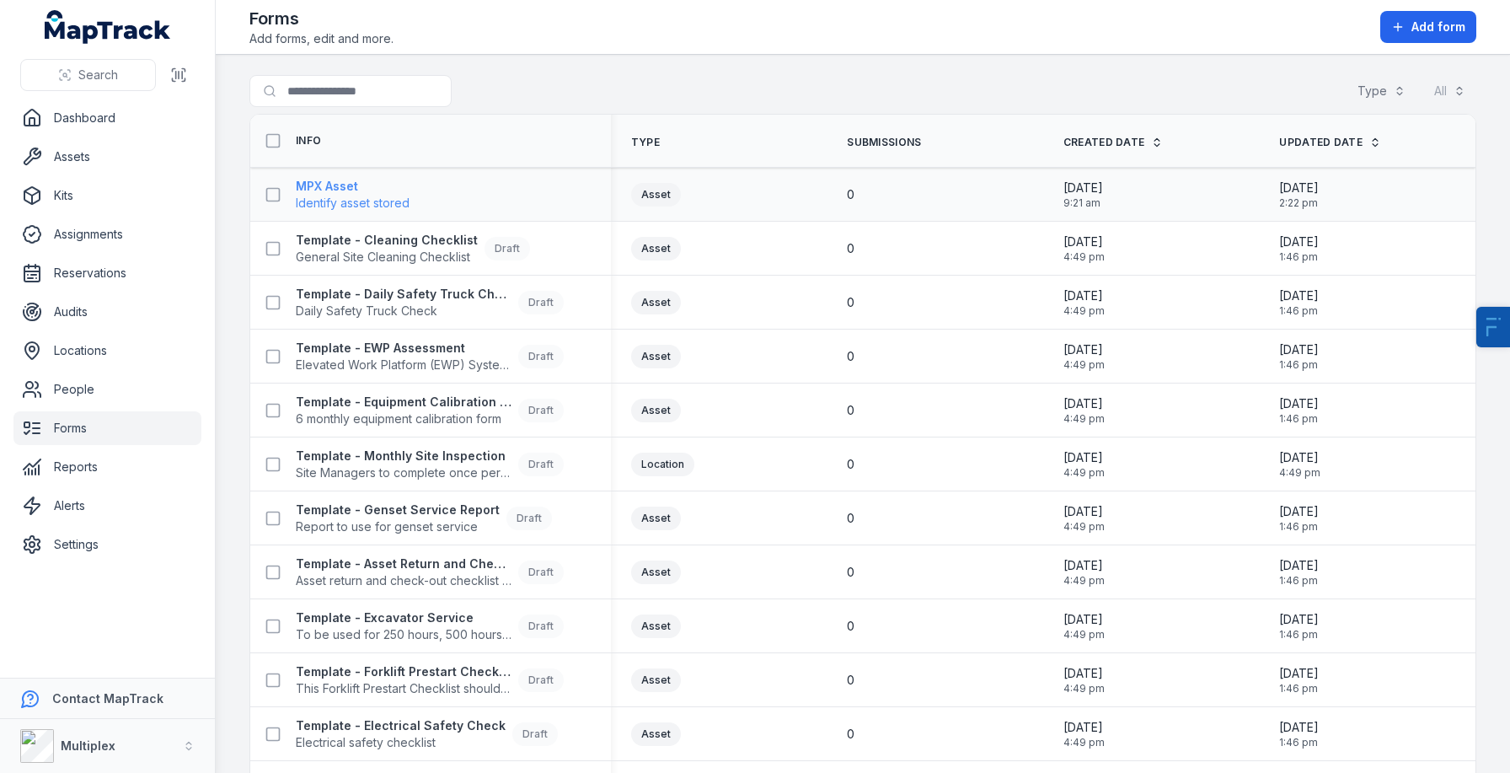
click at [332, 185] on strong "MPX Asset" at bounding box center [353, 186] width 114 height 17
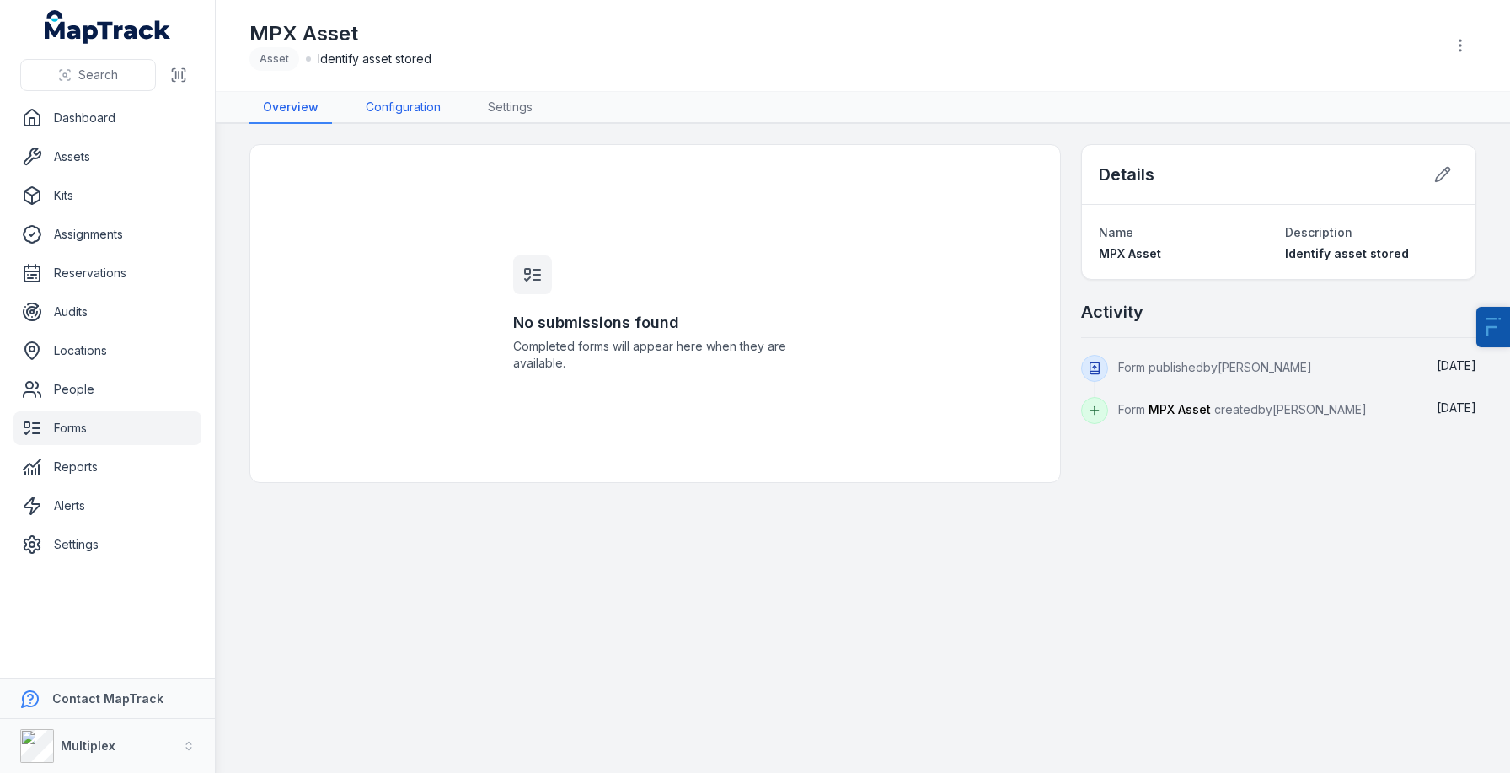
click at [397, 112] on link "Configuration" at bounding box center [403, 108] width 102 height 32
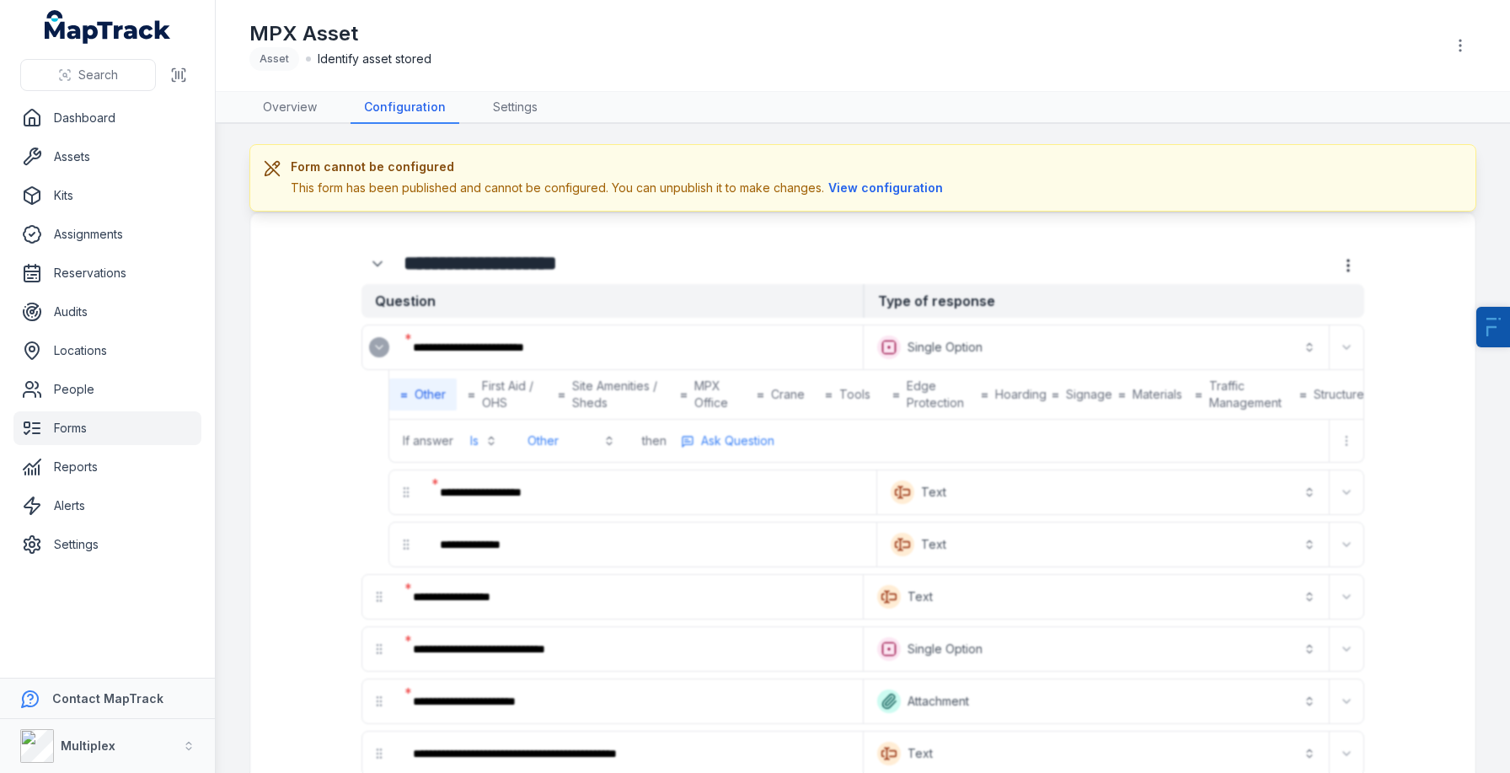
click at [918, 198] on div "Form cannot be configured This form has been published and cannot be configured…" at bounding box center [862, 177] width 1227 height 67
click at [905, 185] on button "View configuration" at bounding box center [885, 188] width 123 height 19
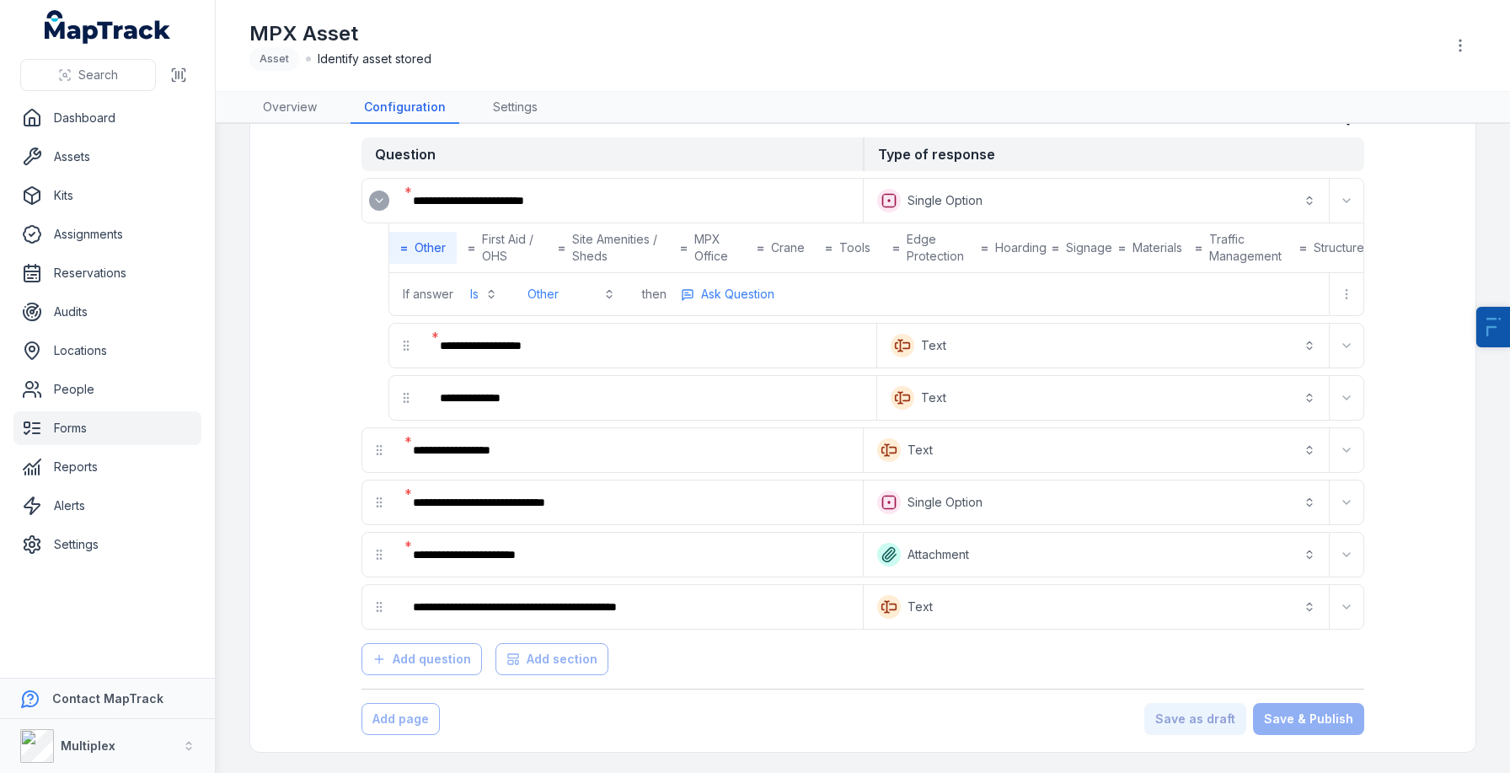
scroll to position [23, 0]
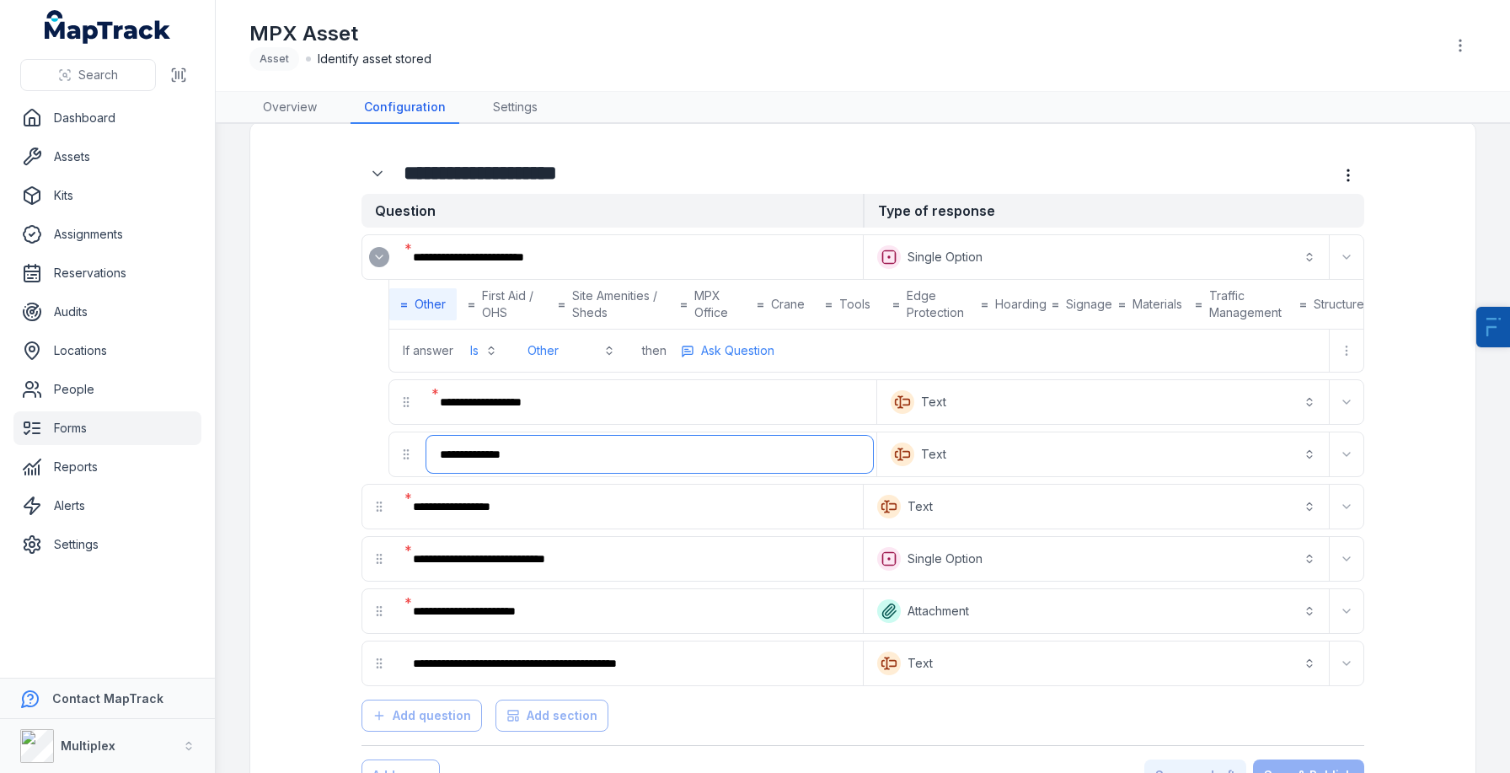
click at [546, 461] on input "**********" at bounding box center [649, 454] width 447 height 37
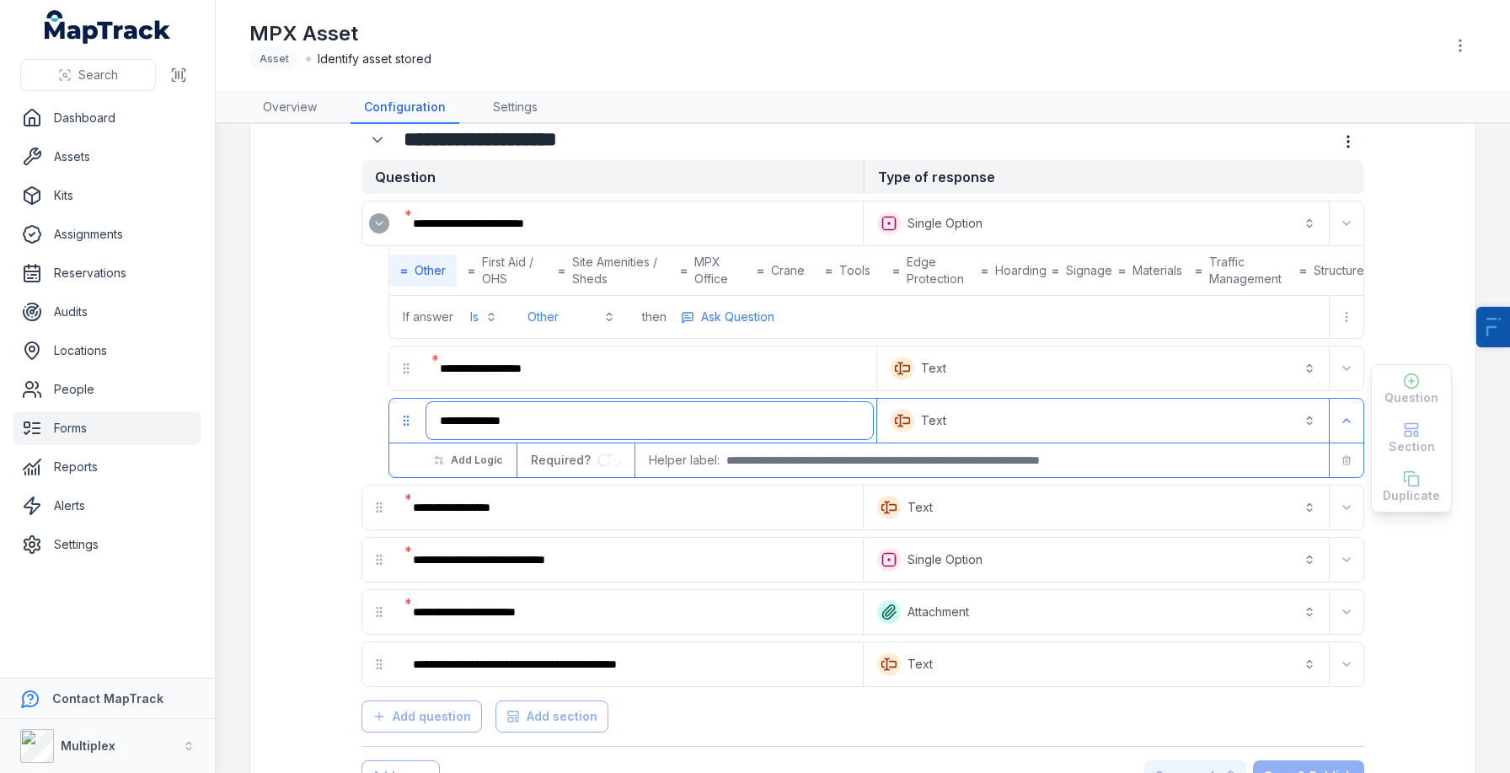
scroll to position [57, 0]
click at [357, 389] on div "**********" at bounding box center [863, 432] width 1165 height 655
click at [260, 610] on div "**********" at bounding box center [863, 448] width 1226 height 721
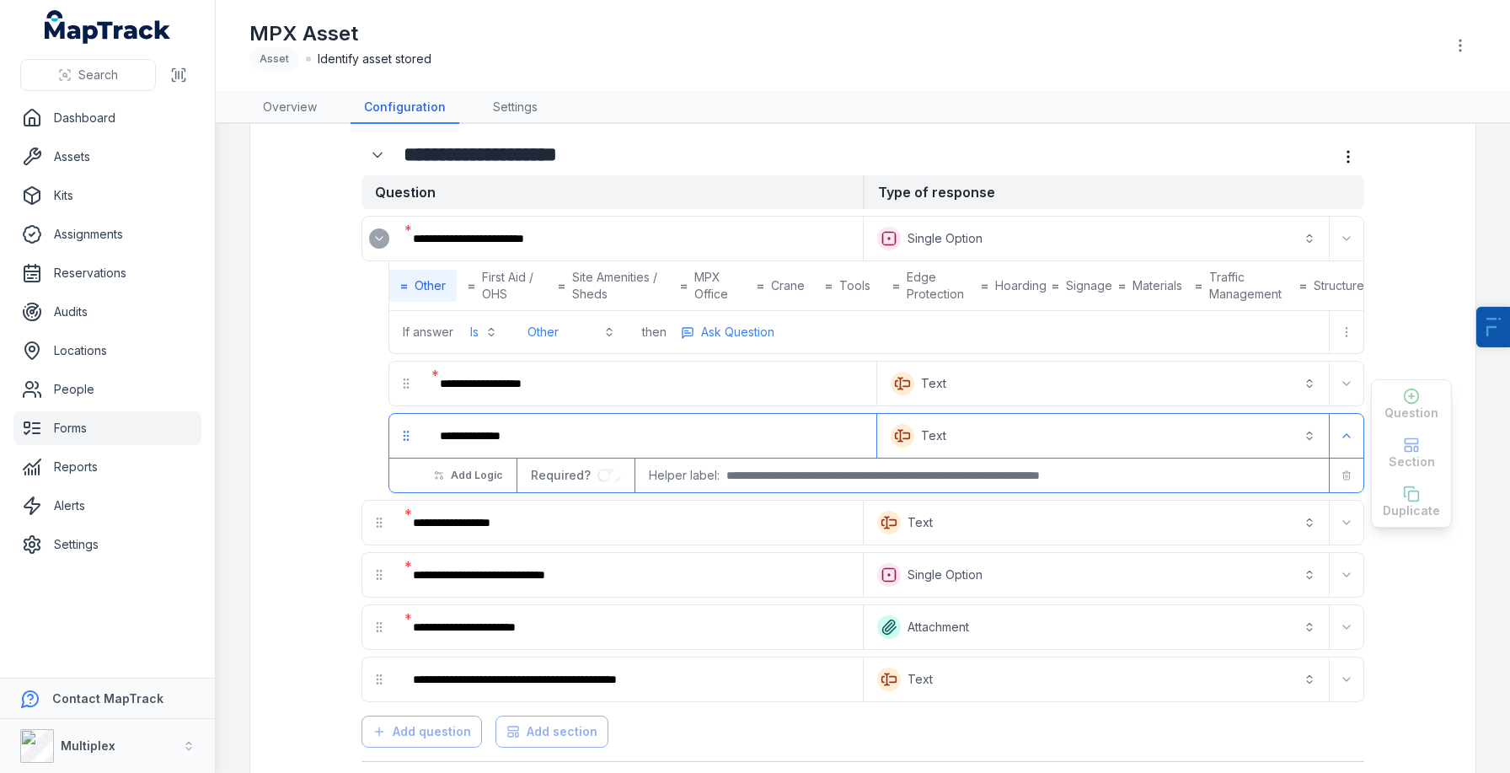
scroll to position [35, 0]
